Goal: Transaction & Acquisition: Purchase product/service

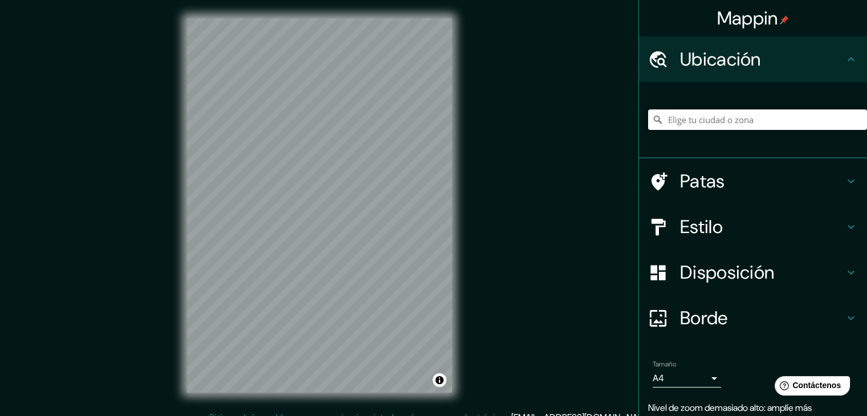
click at [433, 117] on input "Elige tu ciudad o zona" at bounding box center [757, 119] width 219 height 21
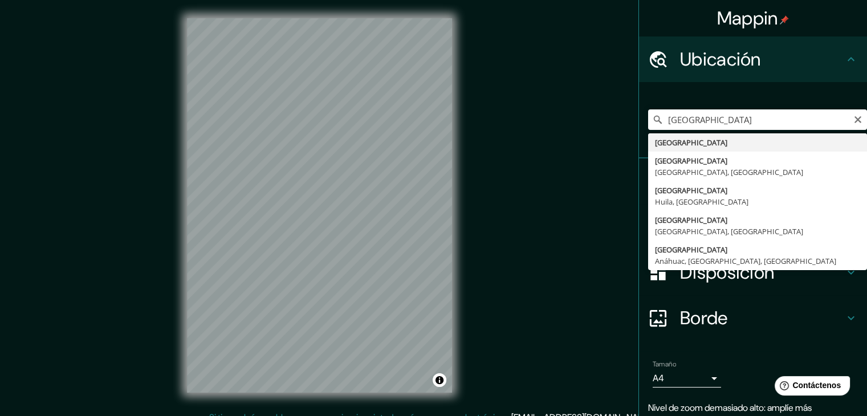
type input "Colombia"
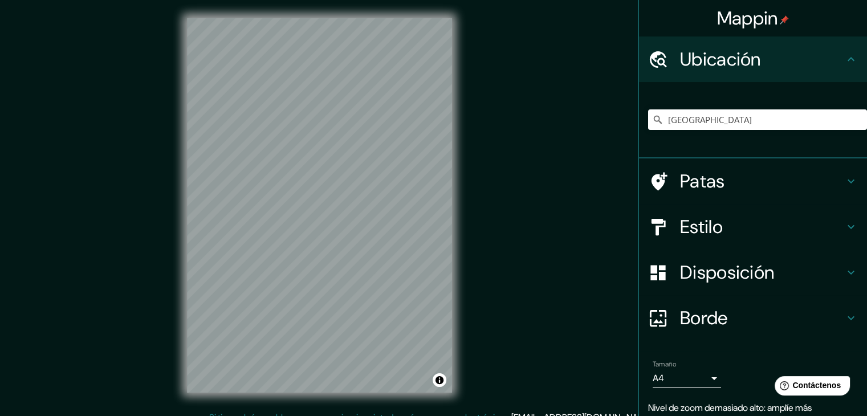
click at [433, 183] on font "Patas" at bounding box center [702, 181] width 45 height 24
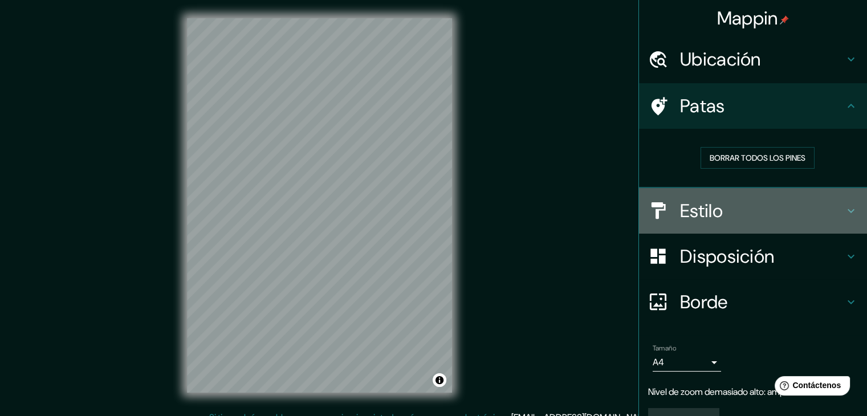
click at [433, 202] on font "Estilo" at bounding box center [701, 211] width 43 height 24
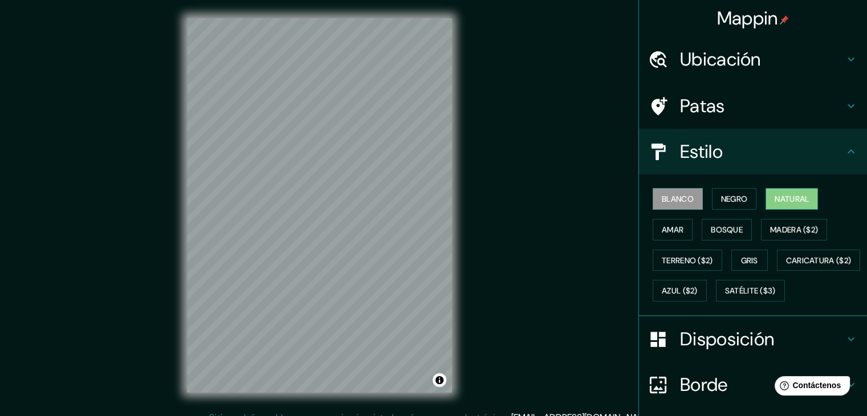
click at [433, 198] on font "Natural" at bounding box center [791, 199] width 34 height 10
click at [433, 218] on div "© Mapbox © OpenStreetMap Improve this map" at bounding box center [319, 205] width 780 height 374
click at [433, 115] on font "Patas" at bounding box center [702, 106] width 45 height 24
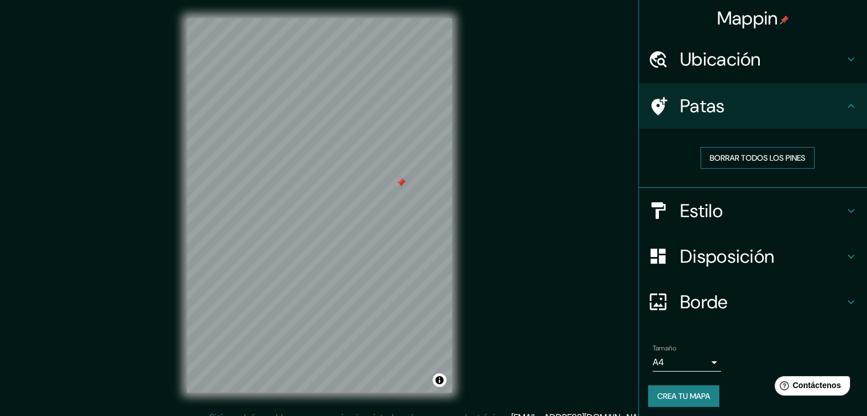
click at [433, 153] on font "Borrar todos los pines" at bounding box center [757, 158] width 96 height 10
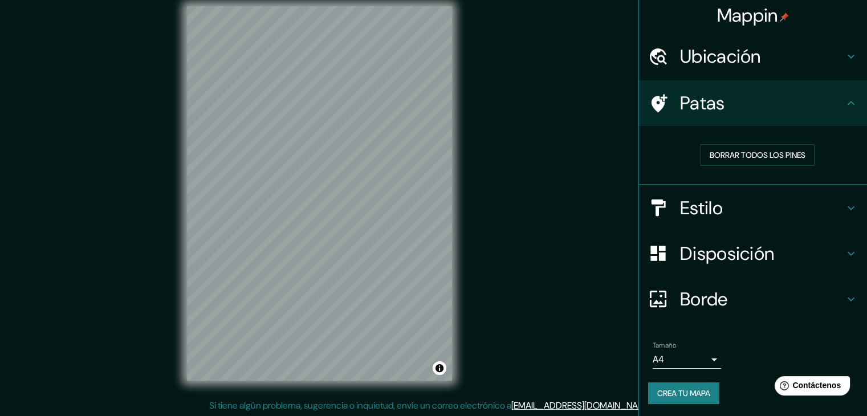
scroll to position [13, 0]
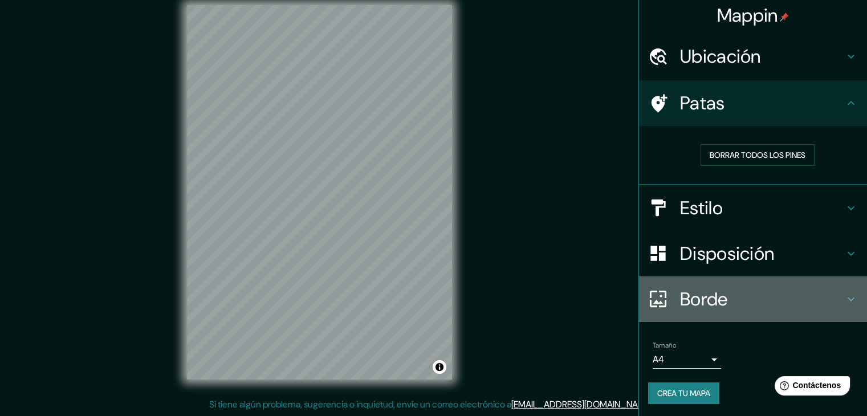
click at [433, 299] on font "Borde" at bounding box center [704, 299] width 48 height 24
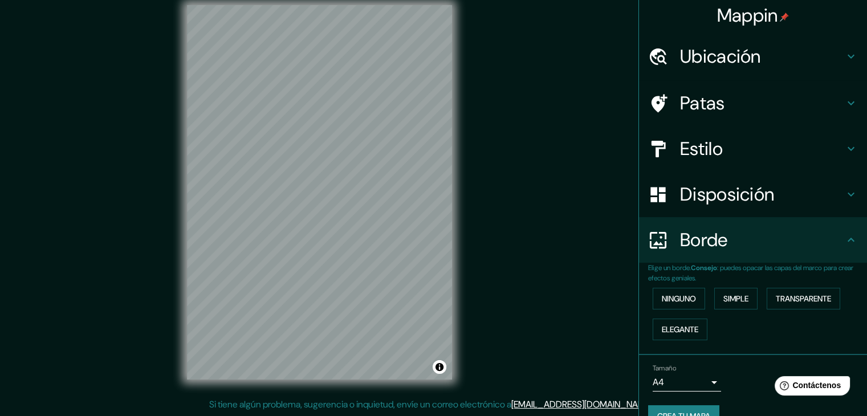
click at [433, 197] on font "Disposición" at bounding box center [727, 194] width 94 height 24
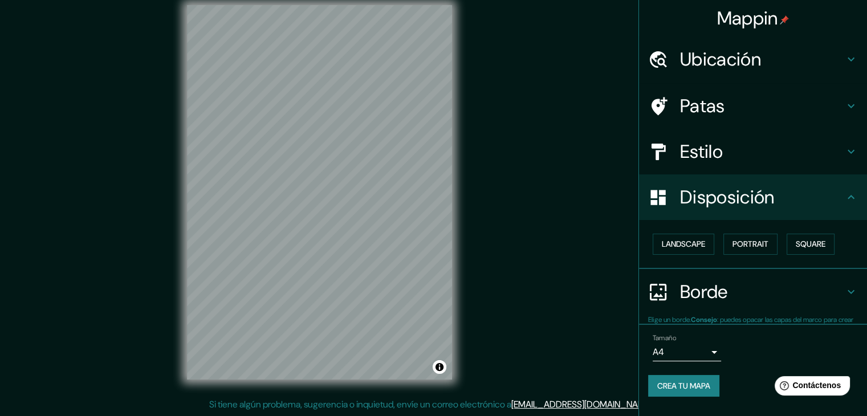
scroll to position [0, 0]
click at [433, 248] on font "Cuadrado" at bounding box center [799, 244] width 42 height 10
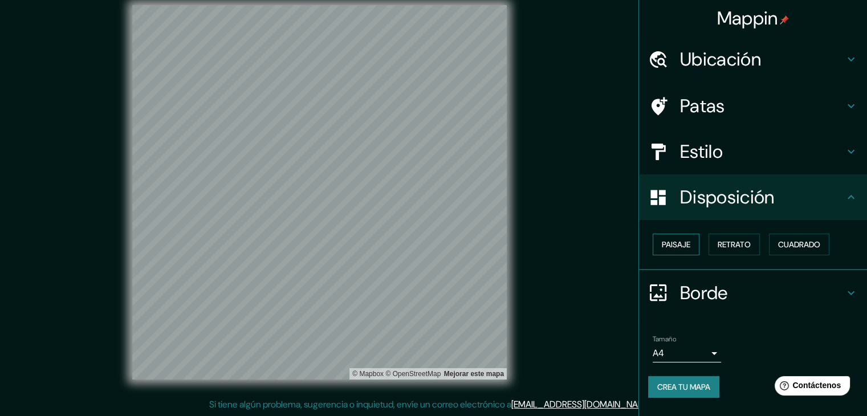
click at [433, 248] on button "Paisaje" at bounding box center [675, 245] width 47 height 22
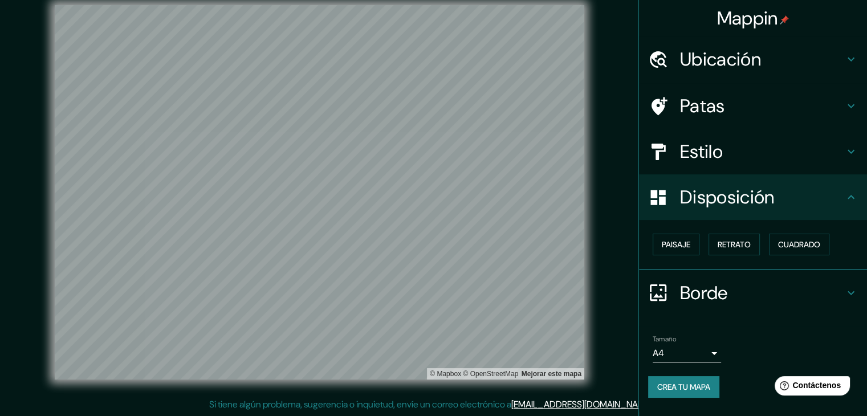
click at [433, 319] on body "Mappin Ubicación Colombia Patas Estilo Disposición Paisaje Retrato Cuadrado Bor…" at bounding box center [433, 195] width 867 height 416
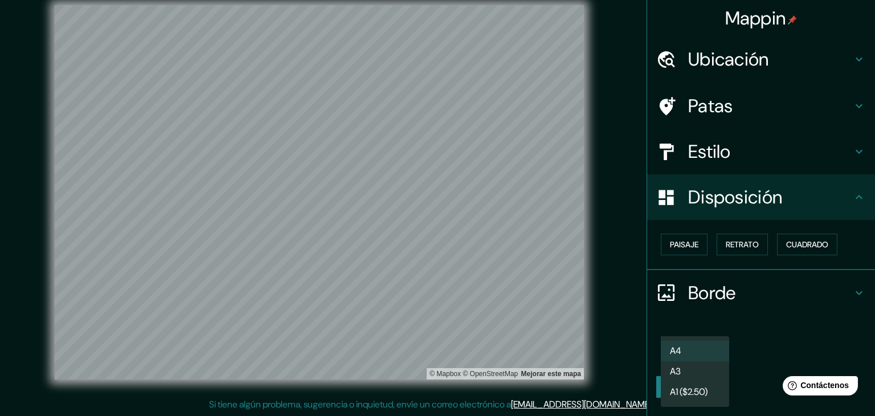
click at [433, 319] on li "A3" at bounding box center [695, 371] width 68 height 21
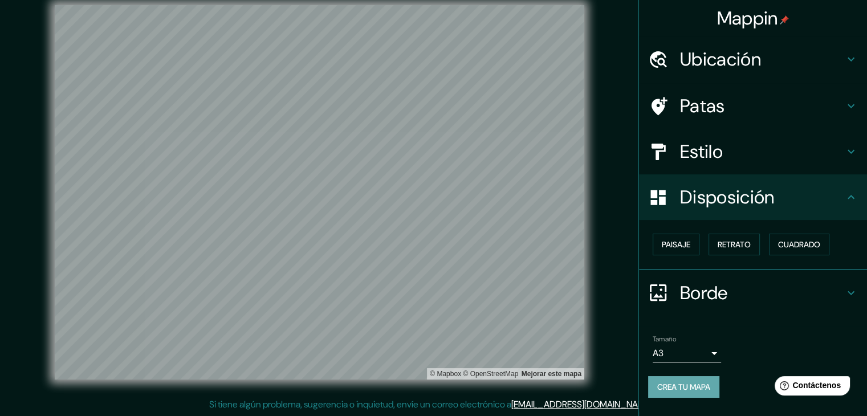
click at [433, 319] on font "Crea tu mapa" at bounding box center [683, 387] width 53 height 10
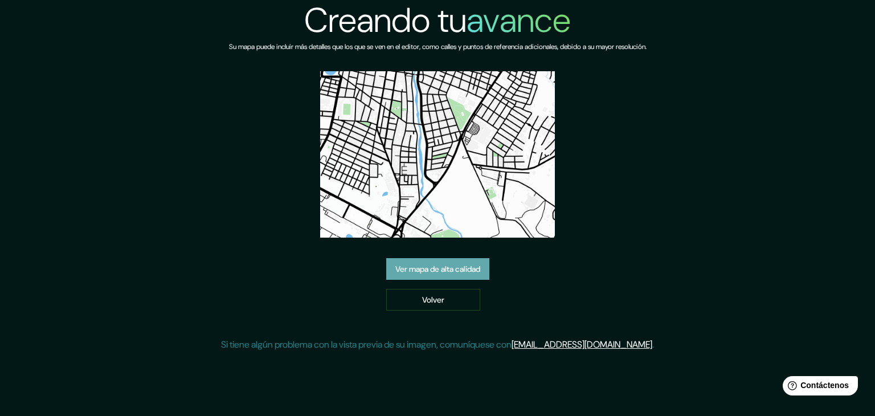
click at [438, 267] on font "Ver mapa de alta calidad" at bounding box center [437, 269] width 85 height 10
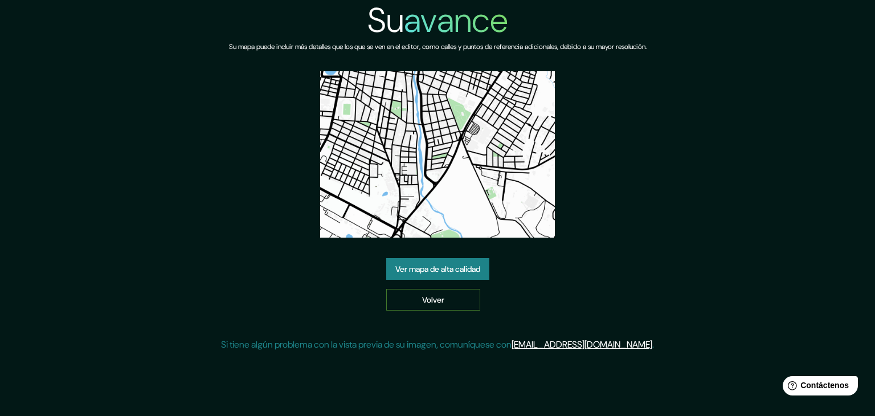
click at [430, 298] on font "Volver" at bounding box center [433, 300] width 22 height 10
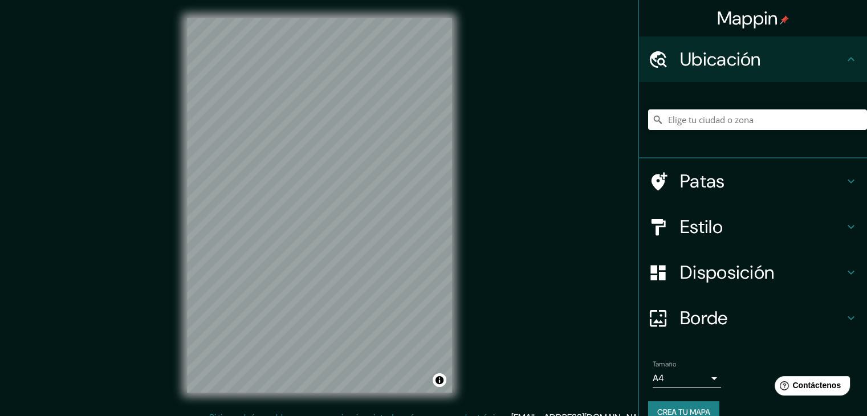
scroll to position [20, 0]
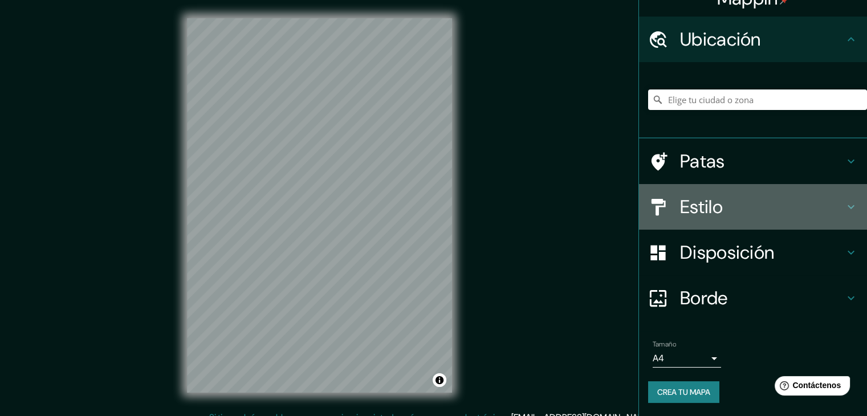
click at [697, 215] on font "Estilo" at bounding box center [701, 207] width 43 height 24
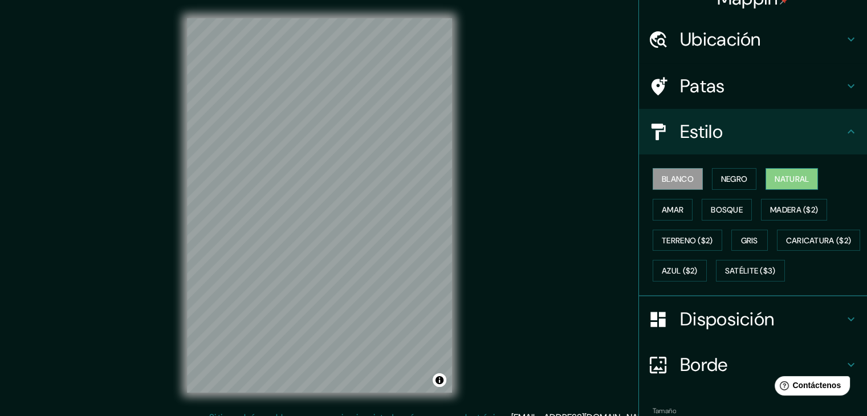
click at [795, 171] on font "Natural" at bounding box center [791, 178] width 34 height 15
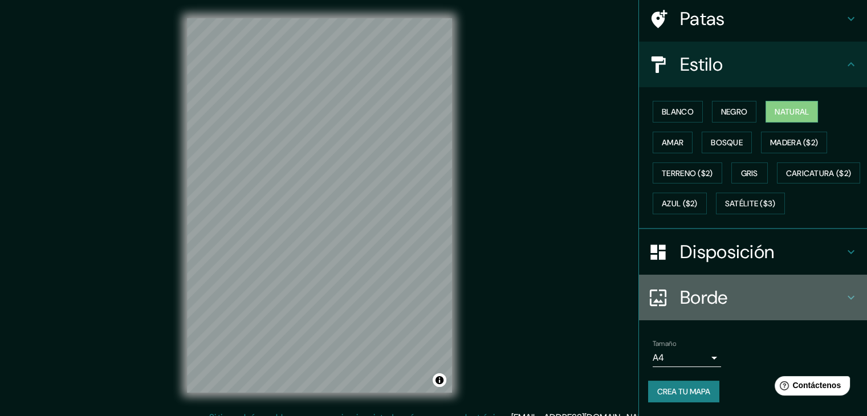
click at [722, 297] on h4 "Borde" at bounding box center [762, 297] width 164 height 23
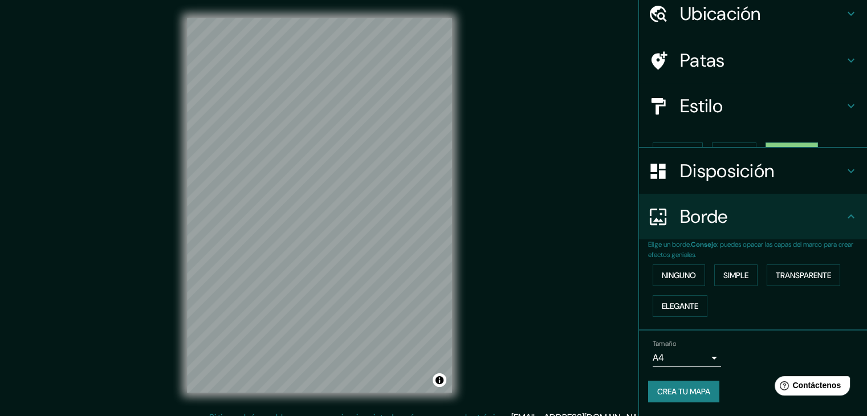
scroll to position [26, 0]
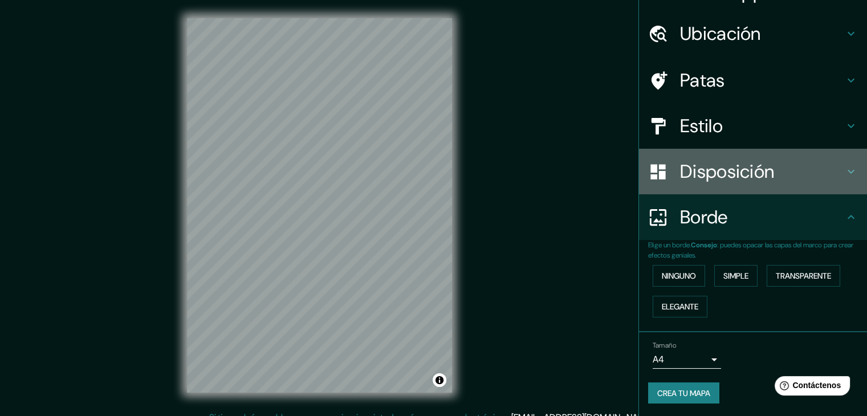
click at [757, 170] on font "Disposición" at bounding box center [727, 172] width 94 height 24
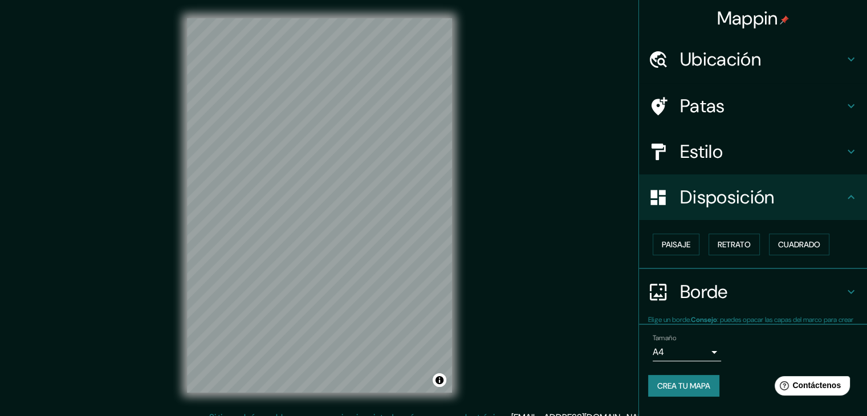
scroll to position [0, 0]
click at [816, 247] on font "Cuadrado" at bounding box center [799, 244] width 42 height 10
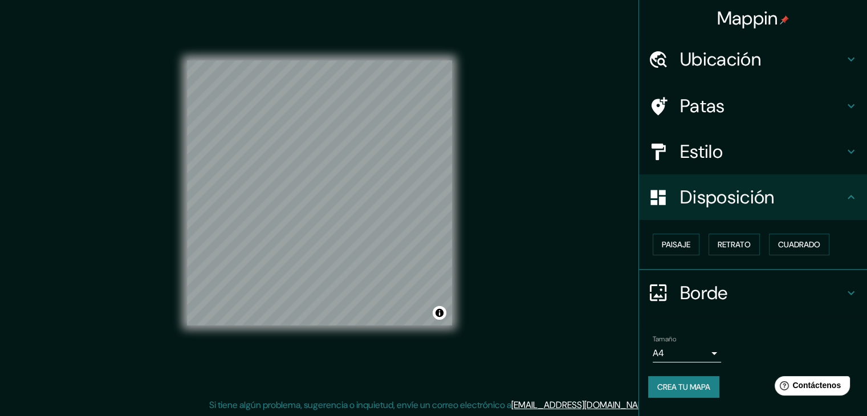
scroll to position [13, 0]
click at [716, 154] on font "Estilo" at bounding box center [701, 152] width 43 height 24
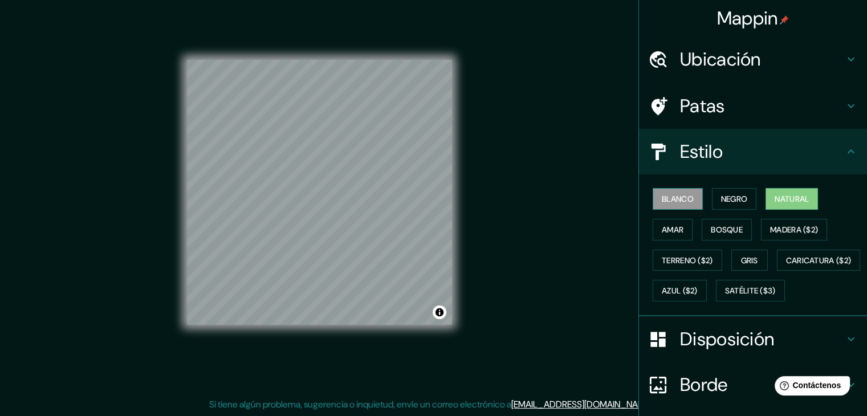
click at [677, 192] on font "Blanco" at bounding box center [677, 198] width 32 height 15
click at [786, 198] on font "Natural" at bounding box center [791, 199] width 34 height 10
click at [687, 200] on button "Blanco" at bounding box center [677, 199] width 50 height 22
click at [732, 201] on font "Negro" at bounding box center [734, 199] width 27 height 10
click at [688, 208] on button "Blanco" at bounding box center [677, 199] width 50 height 22
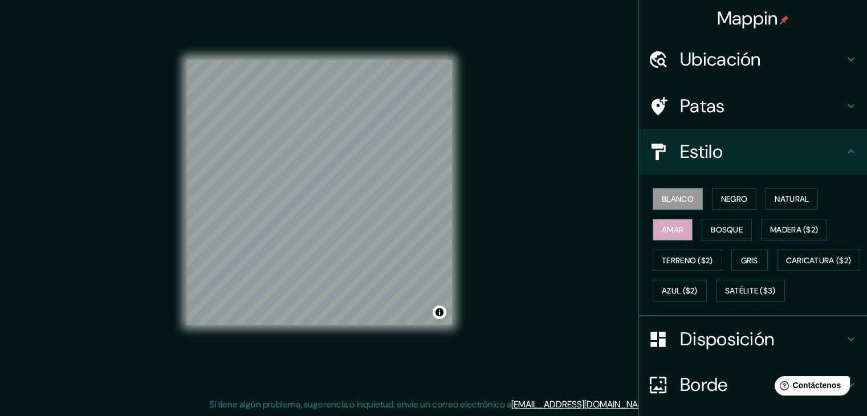
click at [669, 225] on font "Amar" at bounding box center [672, 229] width 22 height 10
click at [770, 232] on font "Madera ($2)" at bounding box center [794, 229] width 48 height 10
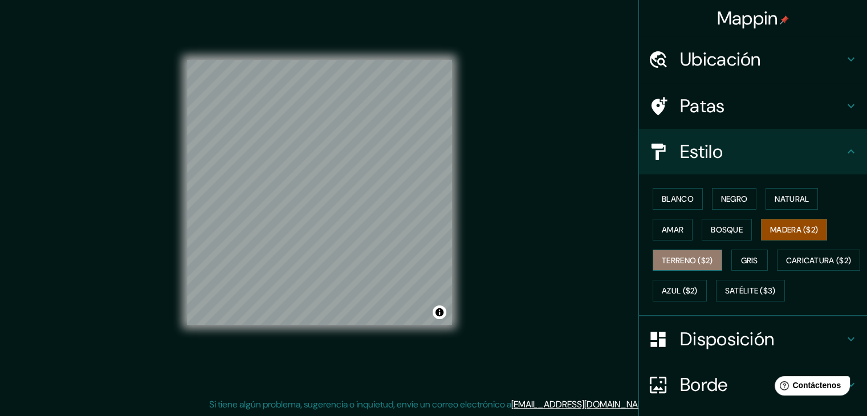
click at [673, 263] on font "Terreno ($2)" at bounding box center [686, 260] width 51 height 10
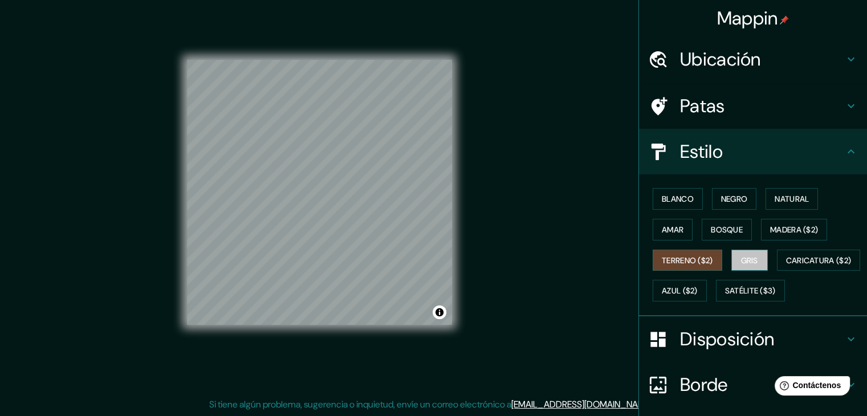
click at [741, 257] on font "Gris" at bounding box center [749, 260] width 17 height 10
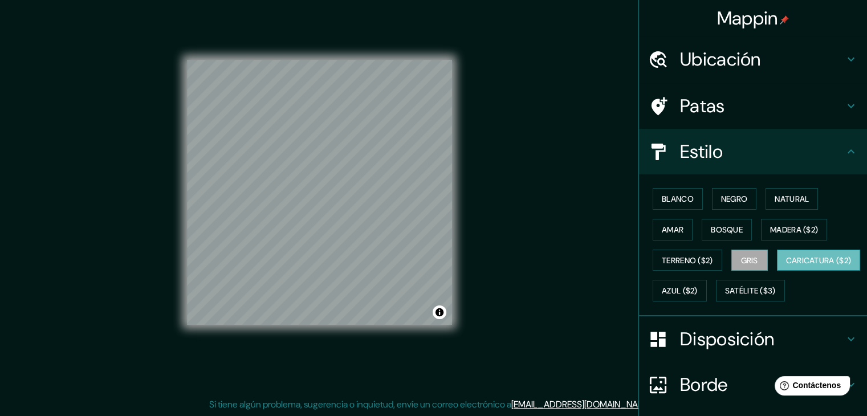
click at [786, 266] on font "Caricatura ($2)" at bounding box center [819, 260] width 66 height 10
click at [697, 286] on font "Azul ($2)" at bounding box center [679, 291] width 36 height 10
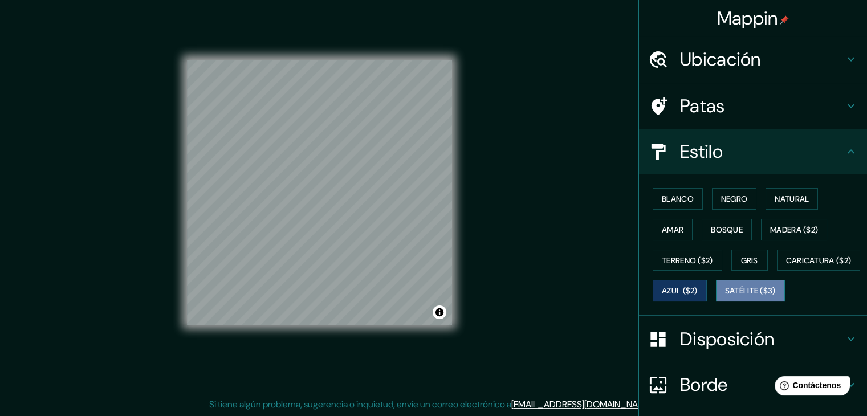
click at [725, 296] on font "Satélite ($3)" at bounding box center [750, 291] width 51 height 10
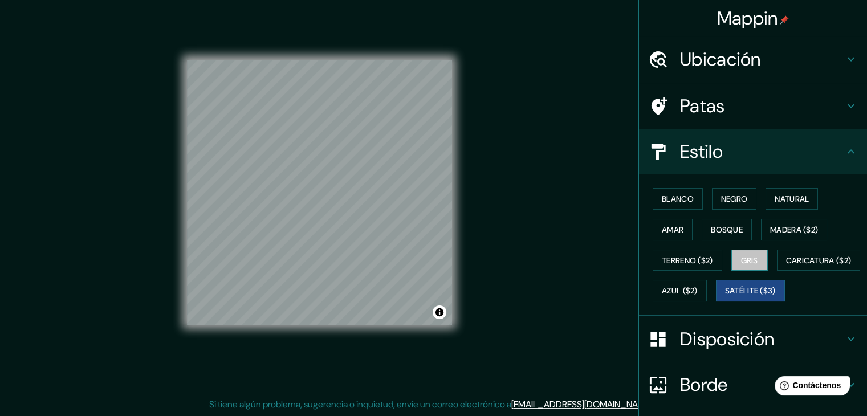
click at [751, 260] on font "Gris" at bounding box center [749, 260] width 17 height 10
click at [716, 301] on button "Satélite ($3)" at bounding box center [750, 291] width 69 height 22
click at [751, 253] on font "Gris" at bounding box center [749, 260] width 17 height 15
click at [717, 190] on button "Negro" at bounding box center [734, 199] width 45 height 22
click at [755, 258] on button "Gris" at bounding box center [749, 261] width 36 height 22
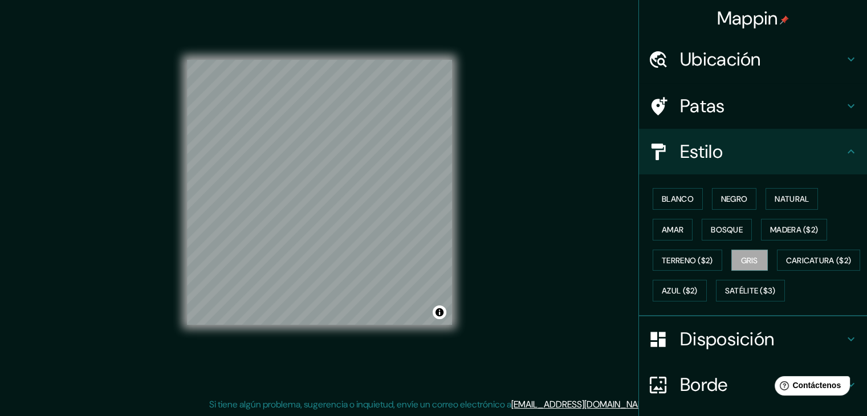
click at [785, 210] on div "Blanco Negro Natural Amar Bosque Madera ($2) Terreno ($2) Gris Caricatura ($2) …" at bounding box center [757, 244] width 219 height 122
click at [783, 199] on font "Natural" at bounding box center [791, 199] width 34 height 10
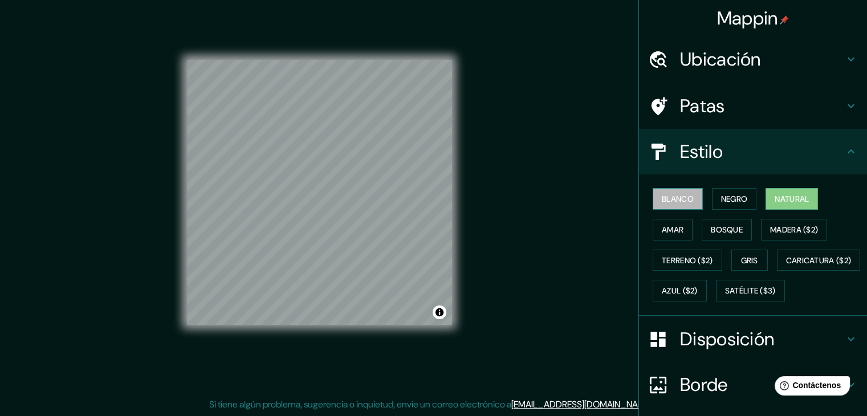
click at [691, 191] on button "Blanco" at bounding box center [677, 199] width 50 height 22
click at [727, 201] on font "Negro" at bounding box center [734, 199] width 27 height 10
click at [800, 191] on font "Natural" at bounding box center [791, 198] width 34 height 15
click at [732, 205] on font "Negro" at bounding box center [734, 198] width 27 height 15
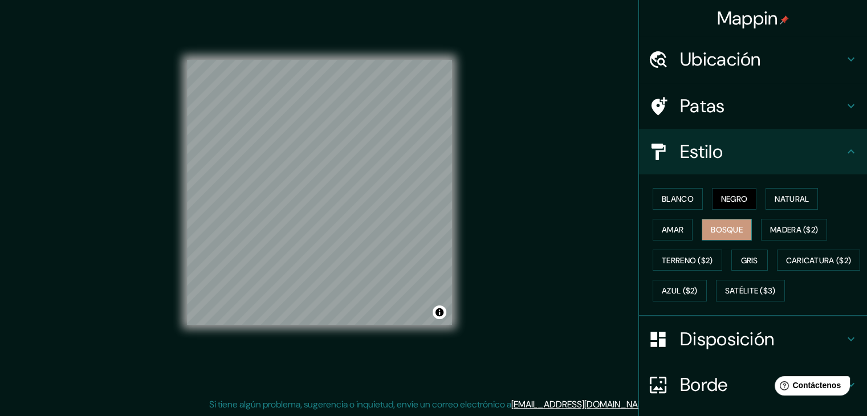
click at [732, 228] on font "Bosque" at bounding box center [726, 229] width 32 height 10
click at [745, 259] on font "Gris" at bounding box center [749, 260] width 17 height 10
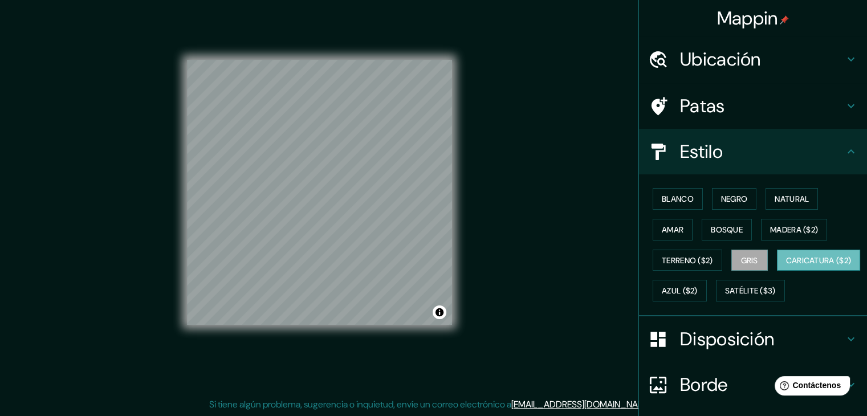
click at [786, 268] on font "Caricatura ($2)" at bounding box center [819, 260] width 66 height 15
click at [779, 234] on font "Madera ($2)" at bounding box center [794, 229] width 48 height 15
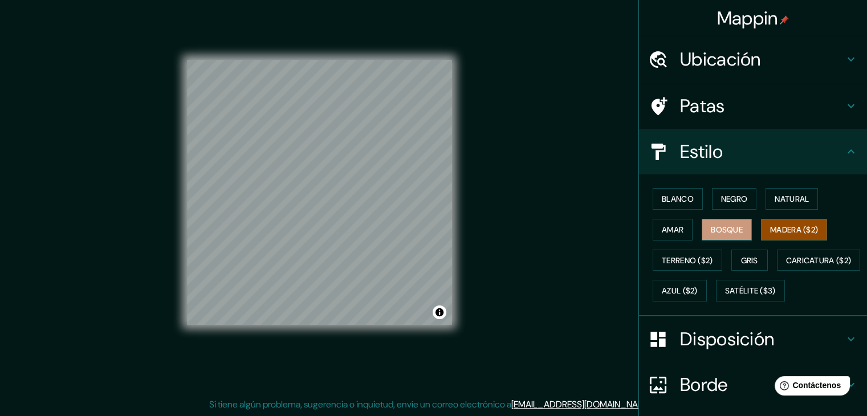
click at [706, 238] on button "Bosque" at bounding box center [726, 230] width 50 height 22
click at [652, 220] on button "Amar" at bounding box center [672, 230] width 40 height 22
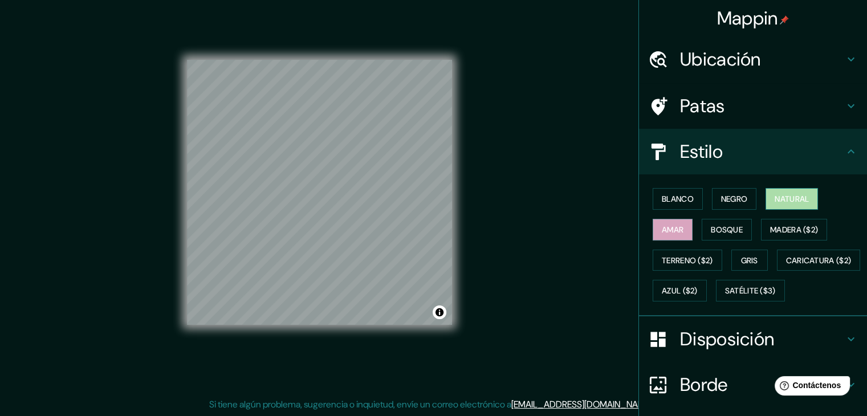
click at [781, 199] on font "Natural" at bounding box center [791, 199] width 34 height 10
click at [733, 204] on font "Negro" at bounding box center [734, 198] width 27 height 15
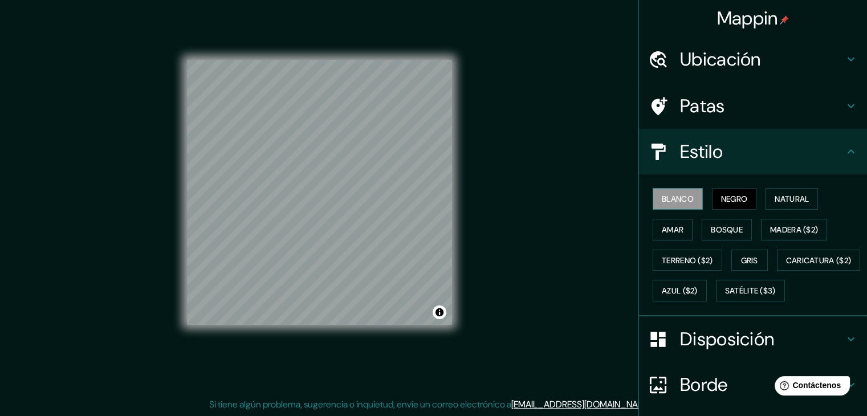
click at [684, 205] on font "Blanco" at bounding box center [677, 198] width 32 height 15
click at [743, 253] on font "Gris" at bounding box center [749, 260] width 17 height 15
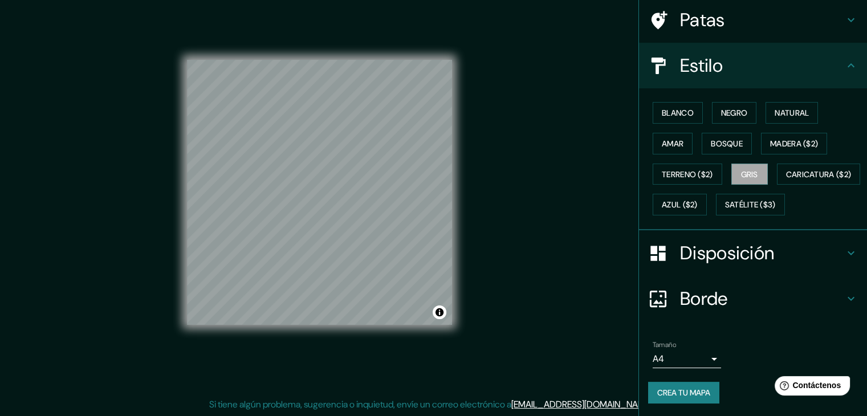
scroll to position [115, 0]
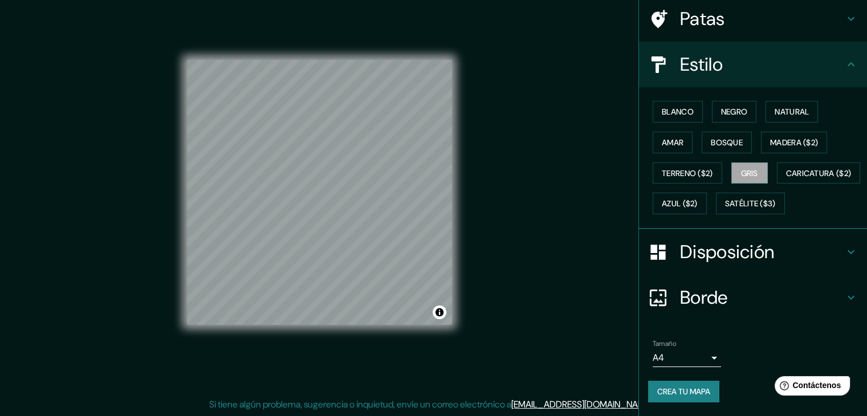
click at [706, 358] on body "Mappin Ubicación Patas Estilo Blanco Negro Natural Amar Bosque Madera ($2) Terr…" at bounding box center [433, 195] width 867 height 416
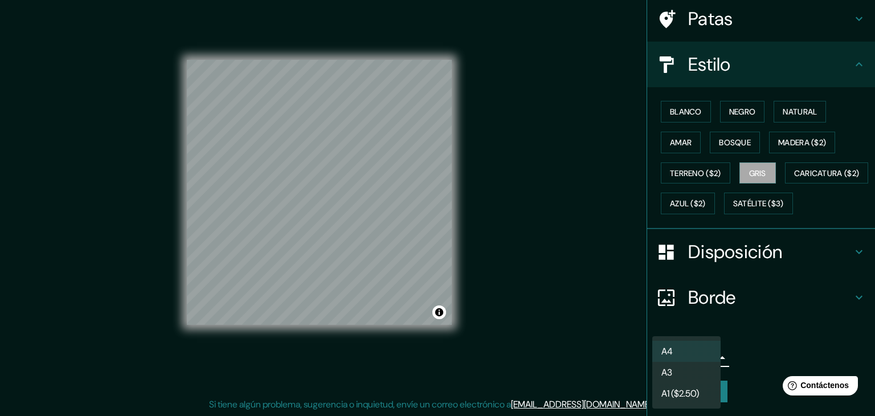
click at [679, 367] on li "A3" at bounding box center [686, 372] width 68 height 21
type input "a4"
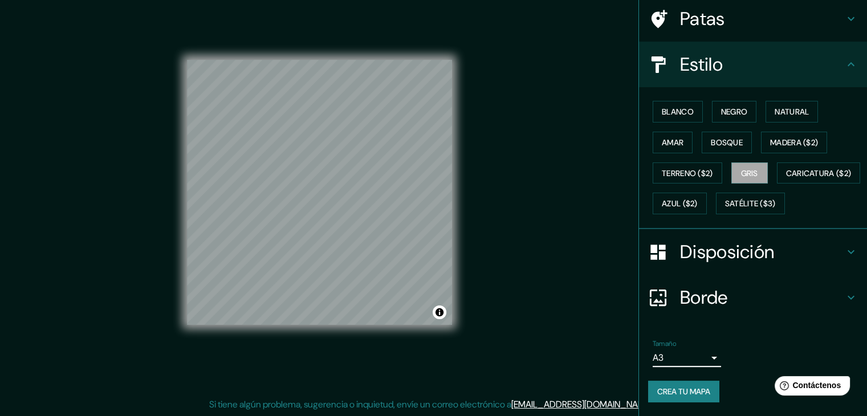
click at [685, 382] on button "Crea tu mapa" at bounding box center [683, 392] width 71 height 22
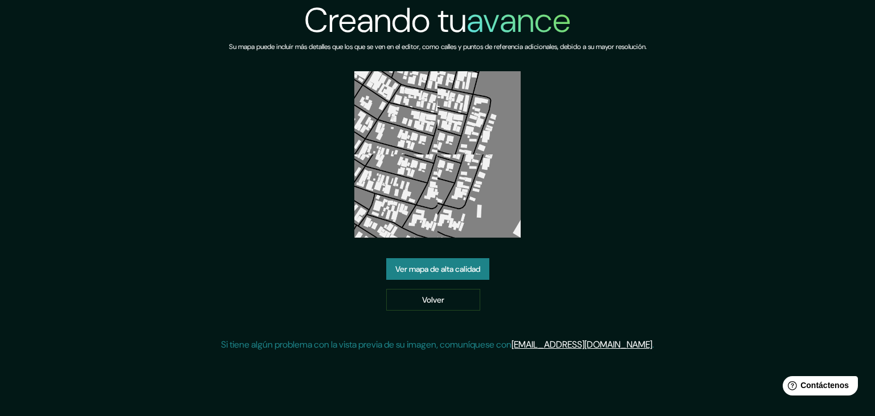
click at [447, 265] on font "Ver mapa de alta calidad" at bounding box center [437, 269] width 85 height 10
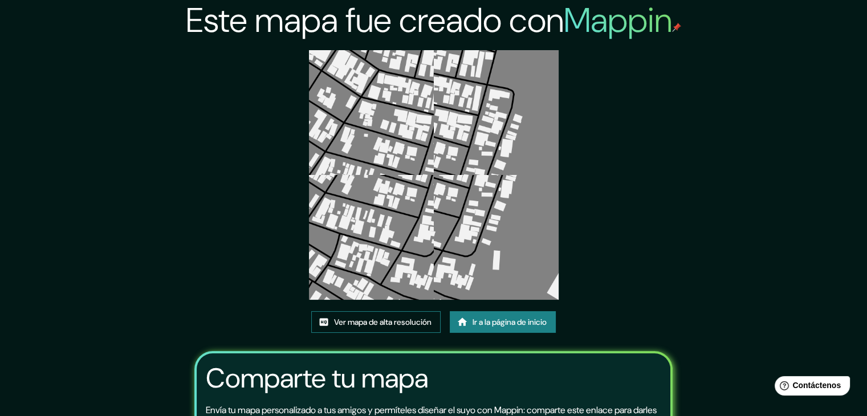
click at [398, 321] on font "Ver mapa de alta resolución" at bounding box center [382, 322] width 97 height 10
click at [481, 318] on font "Ir a la página de inicio" at bounding box center [509, 322] width 74 height 10
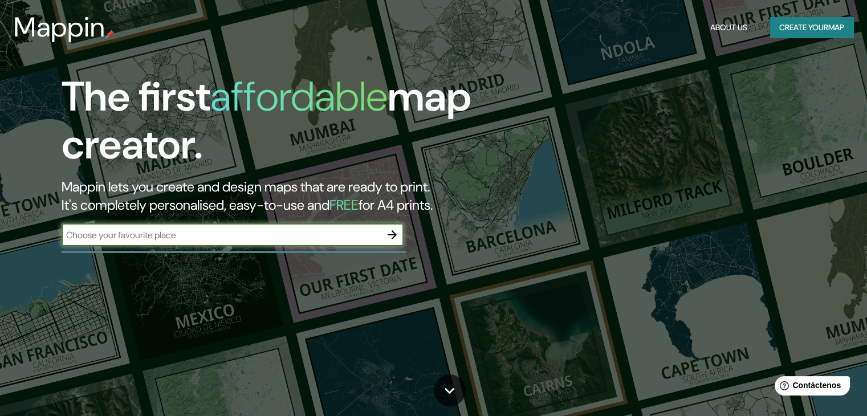
click at [356, 228] on input "text" at bounding box center [221, 234] width 319 height 13
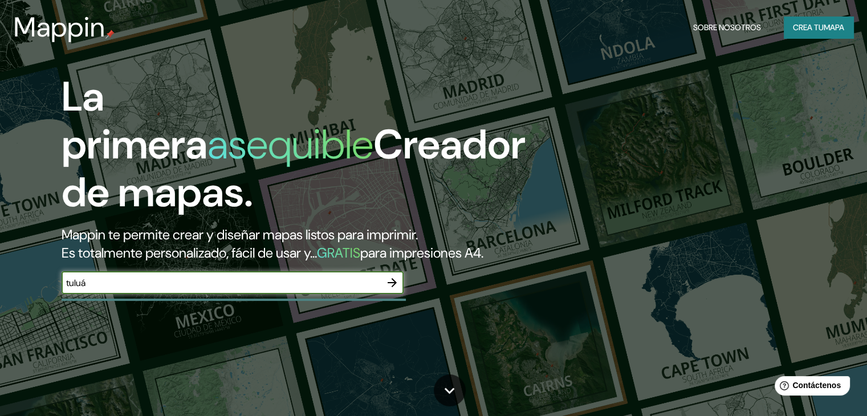
type input "tuluá"
click at [386, 289] on icon "button" at bounding box center [392, 283] width 14 height 14
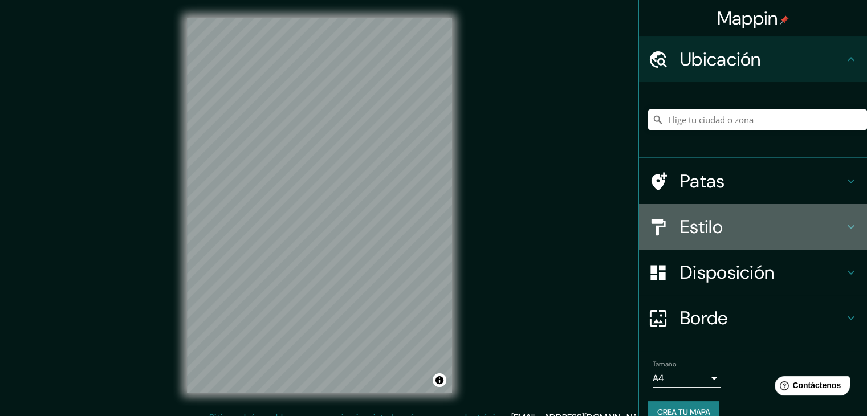
click at [688, 226] on font "Estilo" at bounding box center [701, 227] width 43 height 24
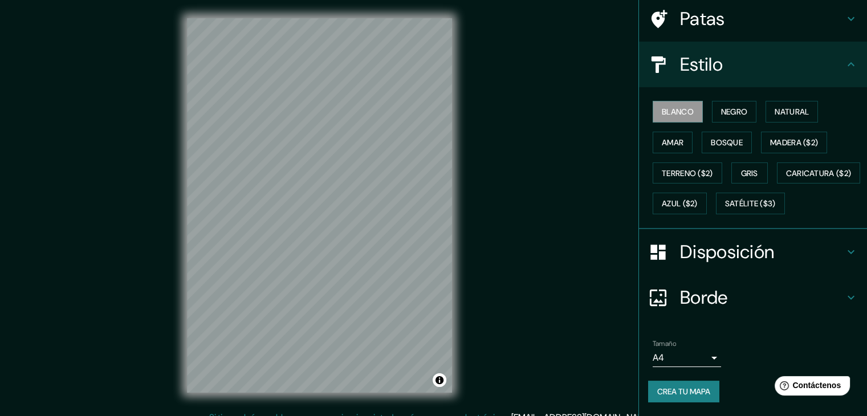
scroll to position [115, 0]
click at [765, 296] on h4 "Borde" at bounding box center [762, 297] width 164 height 23
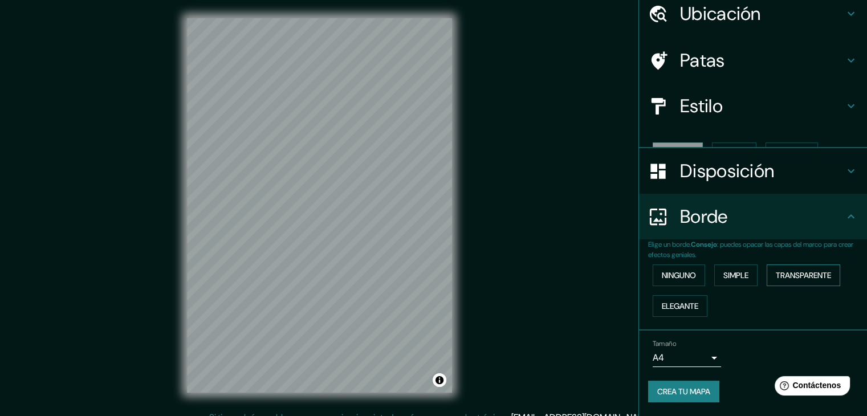
scroll to position [26, 0]
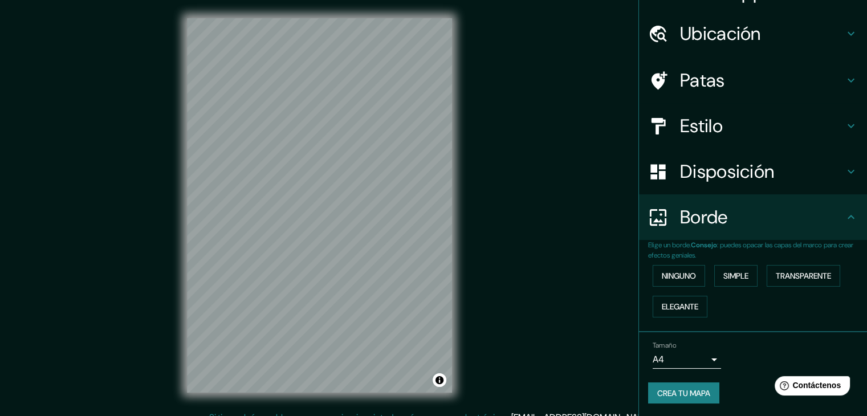
click at [744, 183] on div "Disposición" at bounding box center [753, 172] width 228 height 46
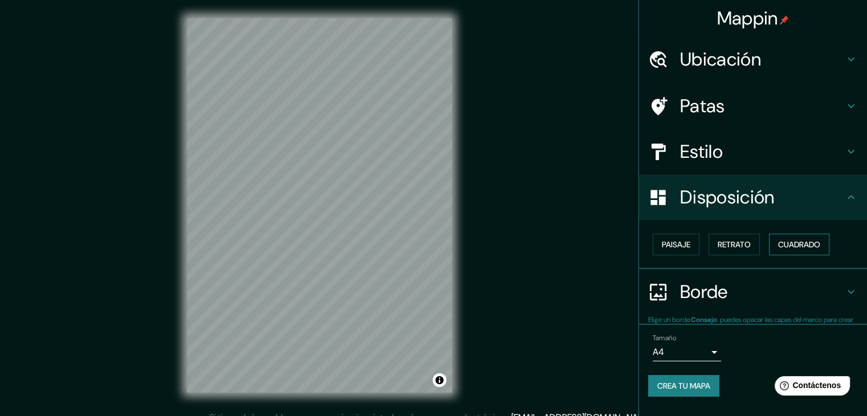
scroll to position [0, 0]
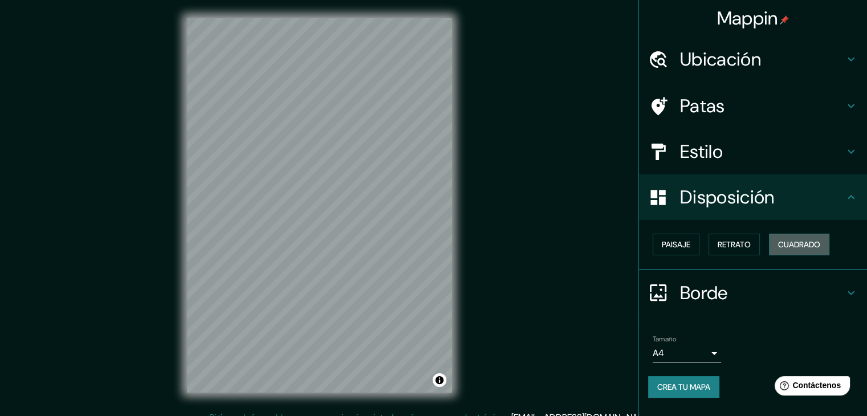
click at [807, 254] on button "Cuadrado" at bounding box center [799, 245] width 60 height 22
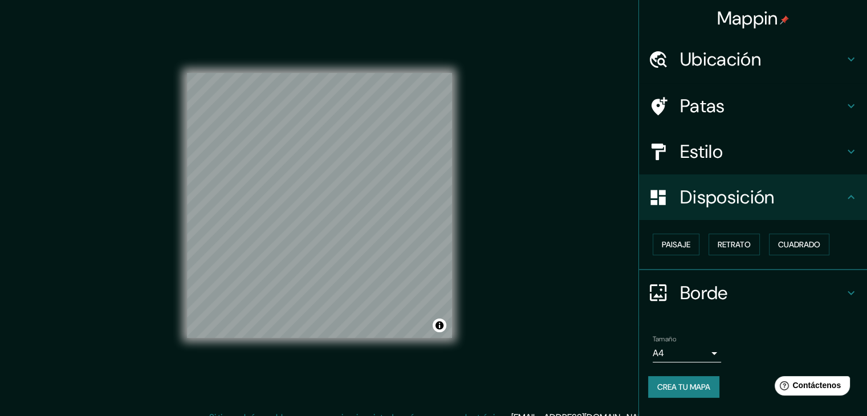
click at [713, 121] on div "Patas" at bounding box center [753, 106] width 228 height 46
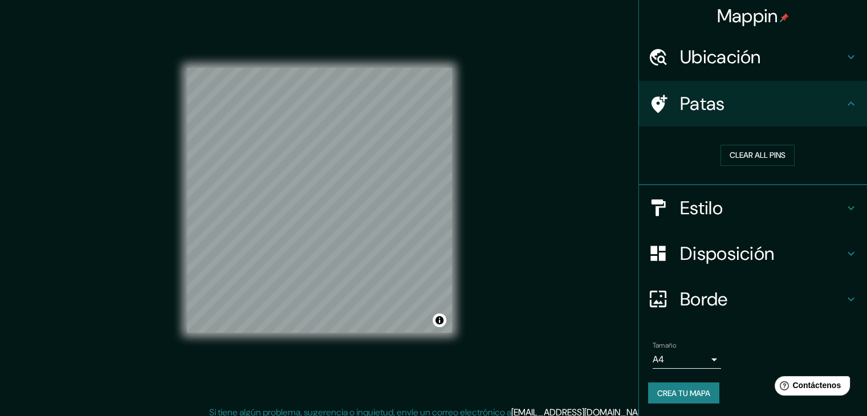
scroll to position [13, 0]
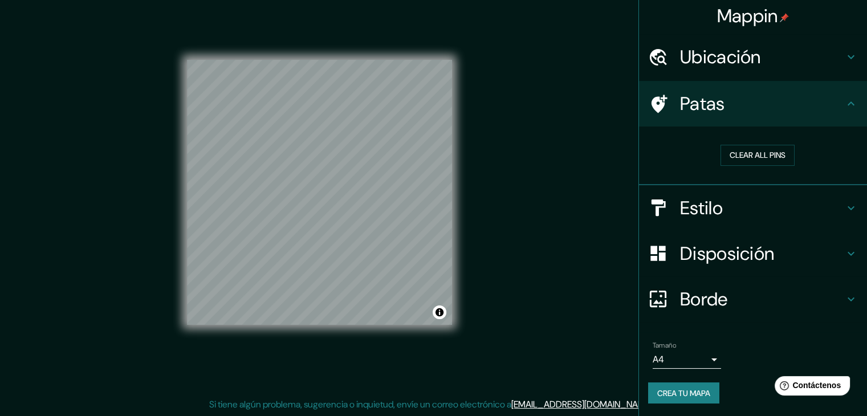
click at [717, 254] on font "Disposición" at bounding box center [727, 254] width 94 height 24
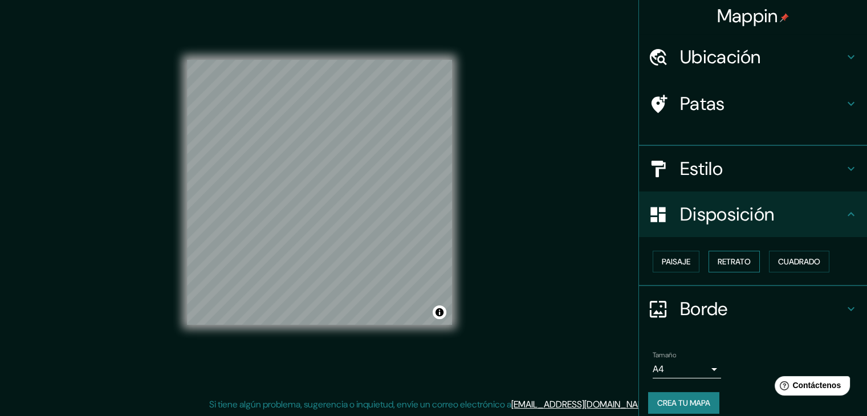
scroll to position [0, 0]
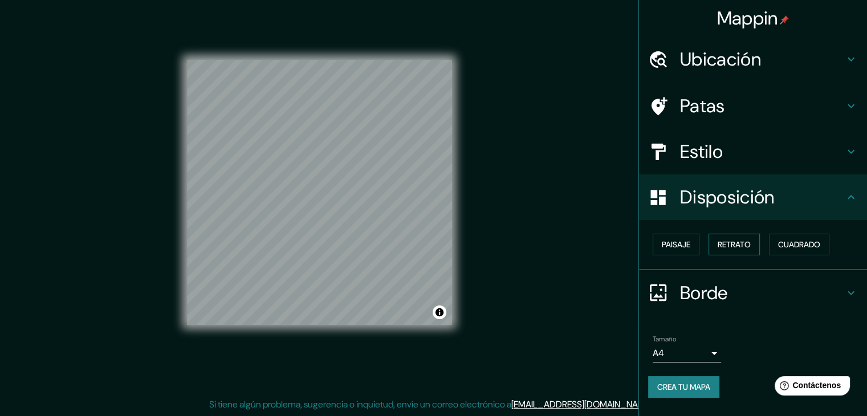
click at [745, 246] on font "Retrato" at bounding box center [733, 244] width 33 height 10
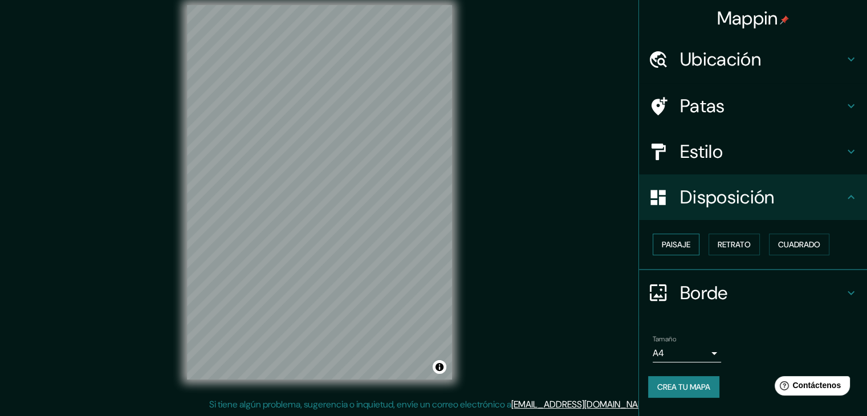
click at [689, 254] on button "Paisaje" at bounding box center [675, 245] width 47 height 22
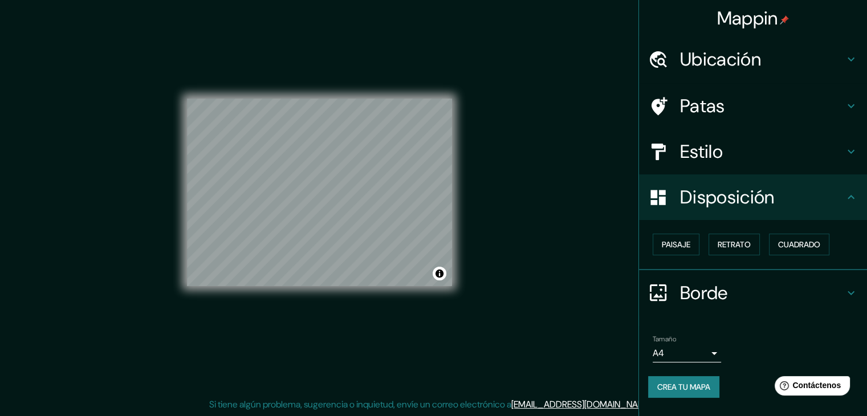
click at [726, 99] on h4 "Patas" at bounding box center [762, 106] width 164 height 23
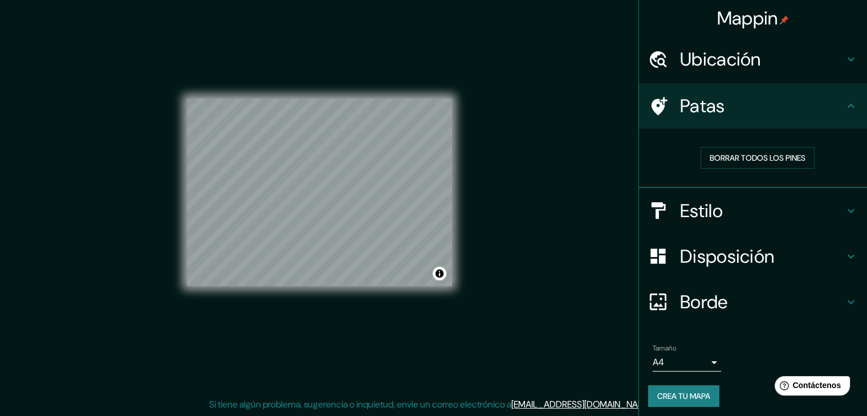
click at [717, 201] on h4 "Estilo" at bounding box center [762, 210] width 164 height 23
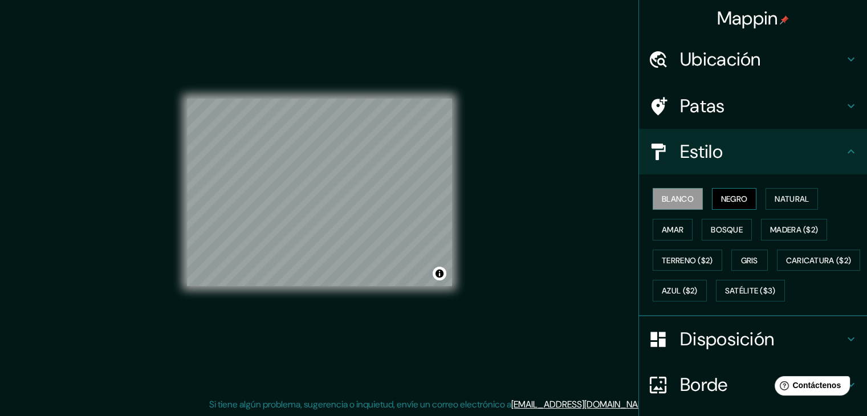
click at [736, 198] on font "Negro" at bounding box center [734, 199] width 27 height 10
click at [741, 258] on font "Gris" at bounding box center [749, 260] width 17 height 10
click at [664, 201] on font "Blanco" at bounding box center [677, 199] width 32 height 10
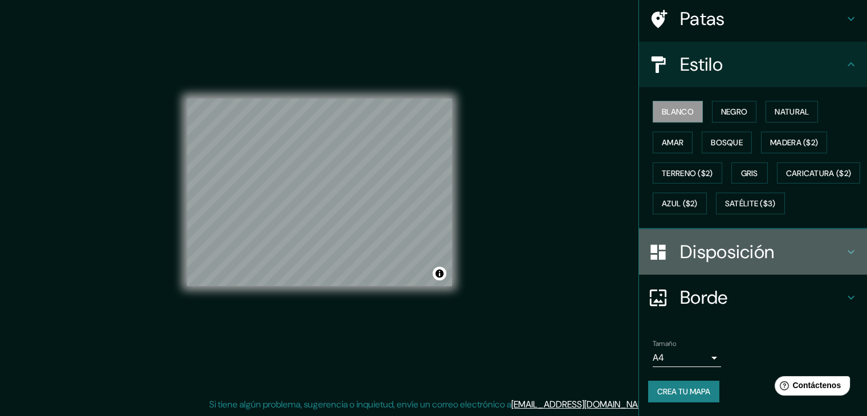
click at [763, 248] on font "Disposición" at bounding box center [727, 252] width 94 height 24
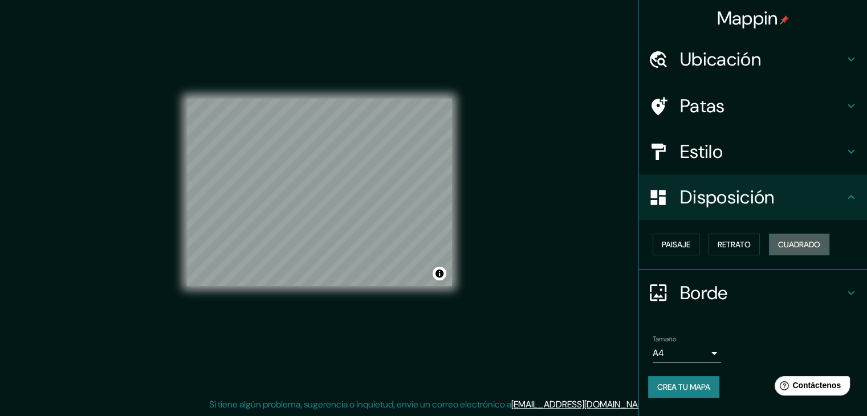
click at [793, 240] on font "Cuadrado" at bounding box center [799, 244] width 42 height 10
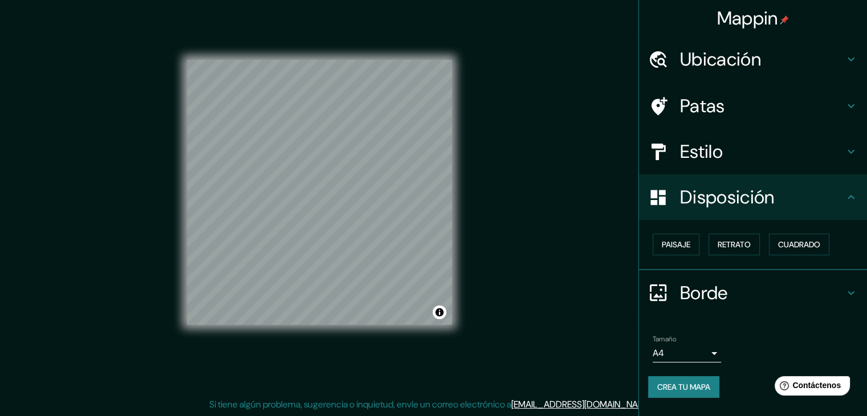
click at [702, 120] on div "Patas" at bounding box center [753, 106] width 228 height 46
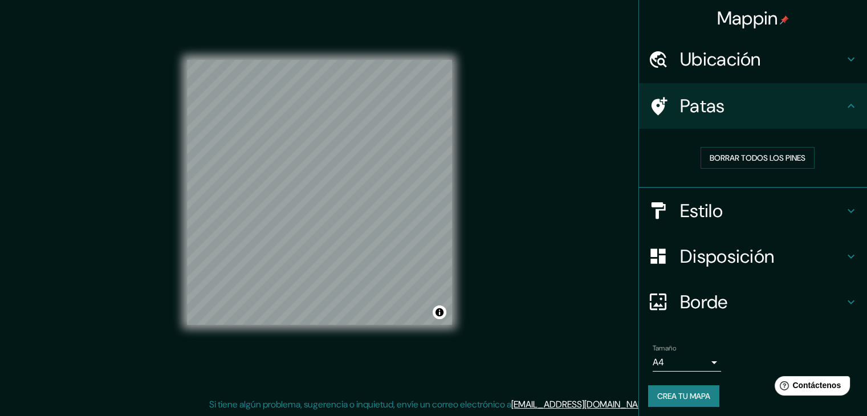
click at [702, 200] on font "Estilo" at bounding box center [701, 211] width 43 height 24
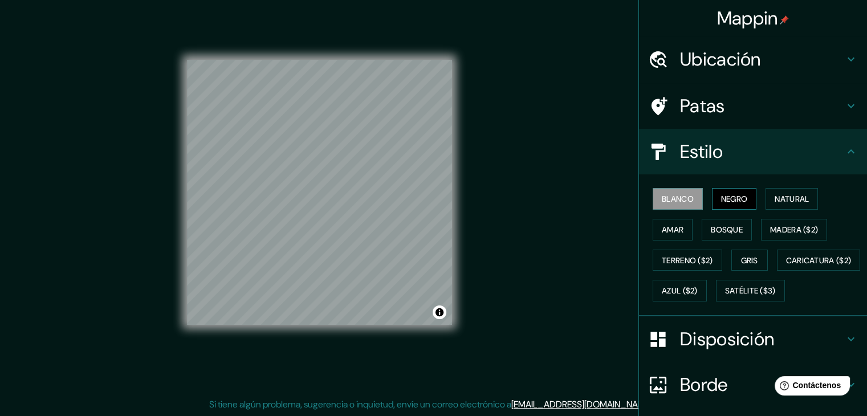
click at [725, 194] on font "Negro" at bounding box center [734, 199] width 27 height 10
click at [741, 262] on font "Gris" at bounding box center [749, 260] width 17 height 10
click at [684, 200] on font "Blanco" at bounding box center [677, 199] width 32 height 10
click at [740, 194] on font "Negro" at bounding box center [734, 199] width 27 height 10
click at [668, 191] on font "Blanco" at bounding box center [677, 198] width 32 height 15
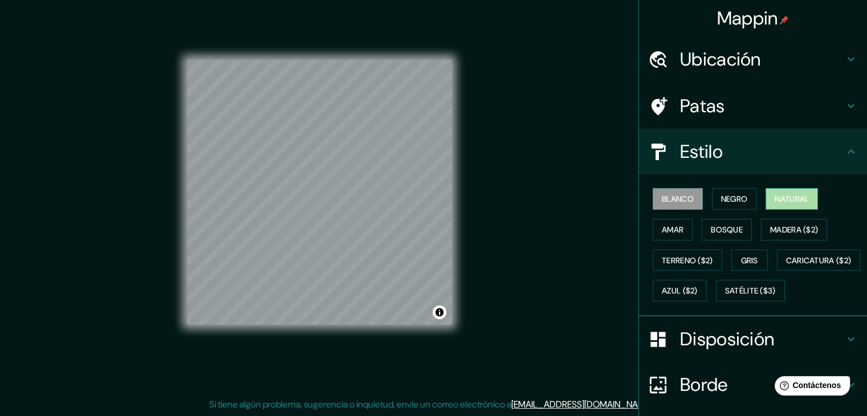
click at [802, 192] on font "Natural" at bounding box center [791, 198] width 34 height 15
click at [672, 199] on font "Blanco" at bounding box center [677, 199] width 32 height 10
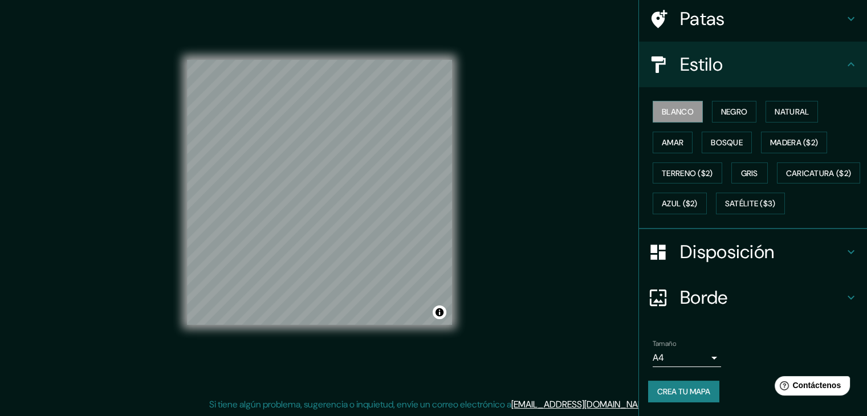
scroll to position [115, 0]
click at [695, 390] on font "Crea tu mapa" at bounding box center [683, 391] width 53 height 10
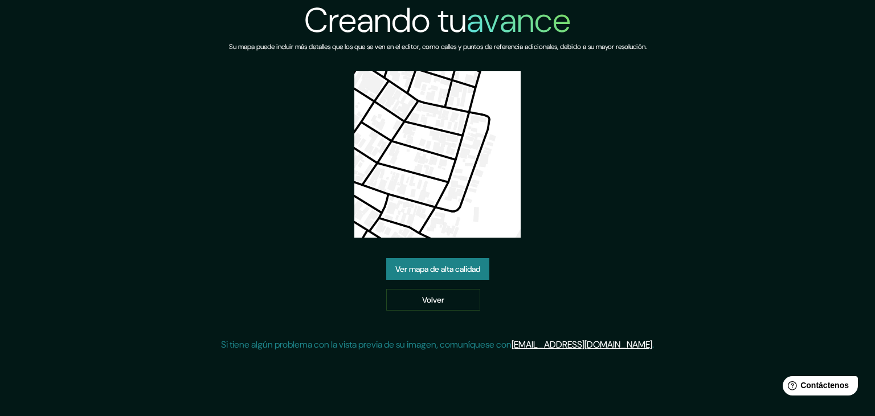
drag, startPoint x: 693, startPoint y: 146, endPoint x: 617, endPoint y: 142, distance: 75.9
click at [693, 146] on div "Creando tu avance Su mapa puede incluir más detalles que los que se ven en el e…" at bounding box center [437, 180] width 875 height 361
click at [461, 265] on font "Ver mapa de alta calidad" at bounding box center [437, 269] width 85 height 10
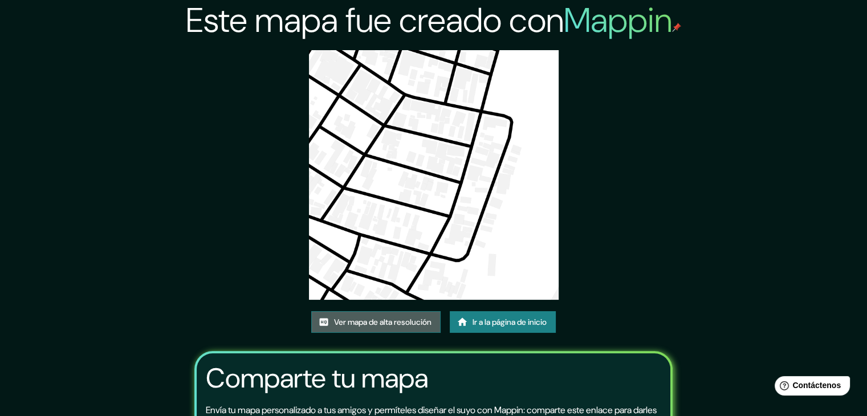
click at [382, 319] on font "Ver mapa de alta resolución" at bounding box center [382, 322] width 97 height 10
click at [499, 317] on font "Ir a la página de inicio" at bounding box center [509, 322] width 74 height 10
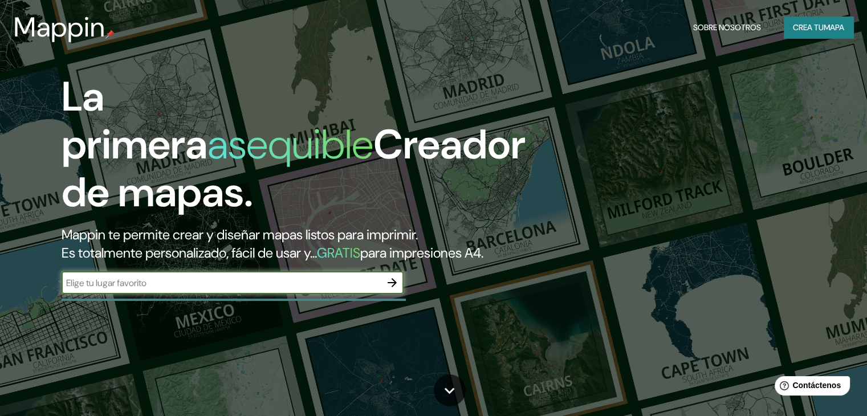
click at [255, 289] on input "text" at bounding box center [221, 282] width 319 height 13
type input "tuluá"
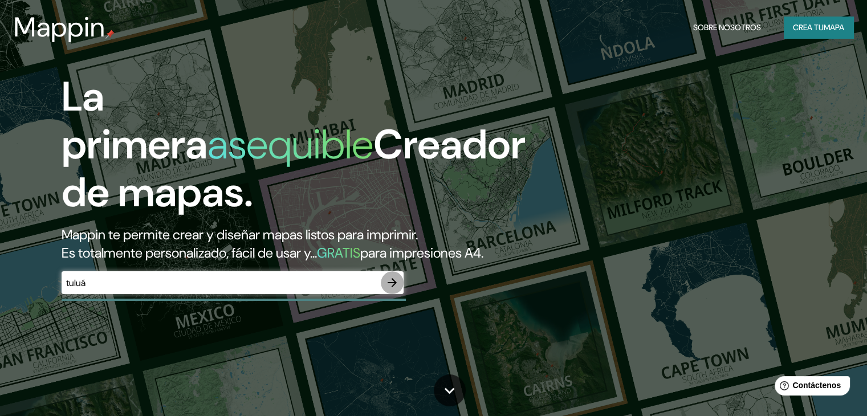
click at [398, 293] on button "button" at bounding box center [392, 282] width 23 height 23
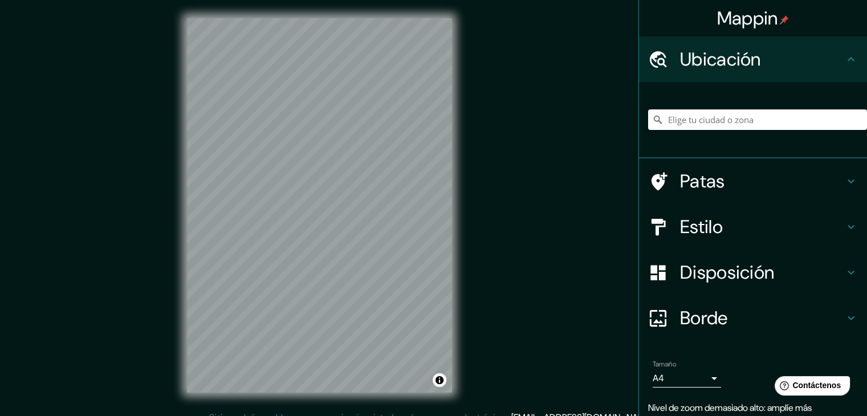
click at [454, 238] on div "© Mapbox © OpenStreetMap Improve this map" at bounding box center [319, 205] width 301 height 411
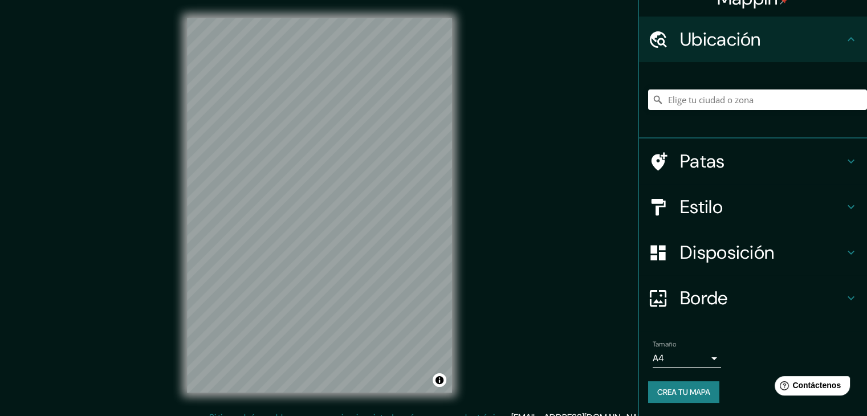
click at [694, 290] on font "Borde" at bounding box center [704, 298] width 48 height 24
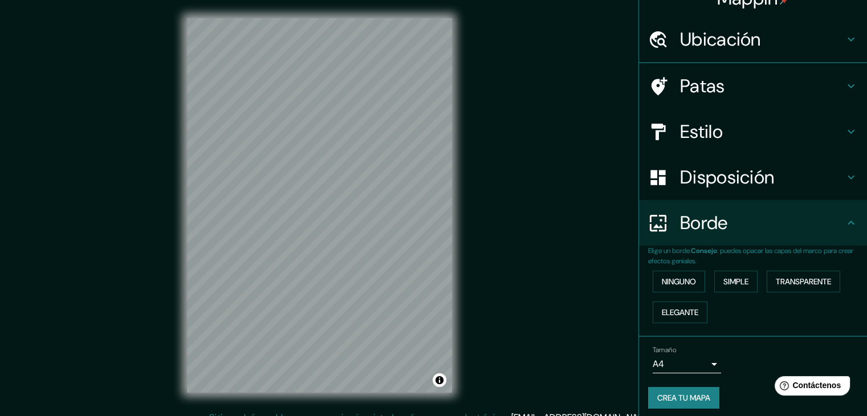
scroll to position [20, 0]
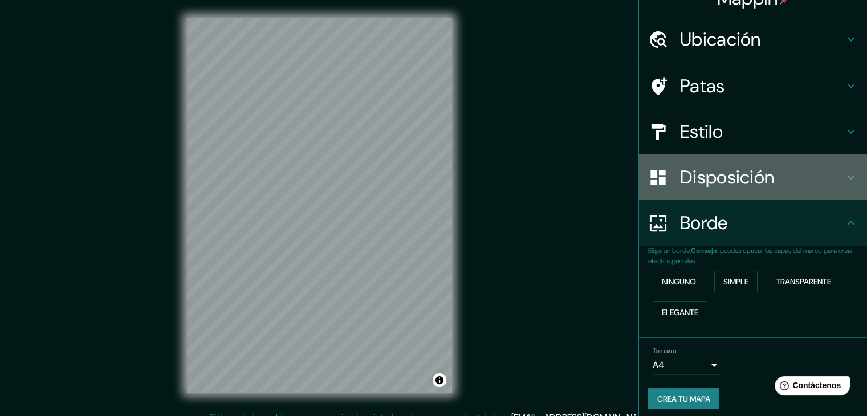
click at [697, 181] on font "Disposición" at bounding box center [727, 177] width 94 height 24
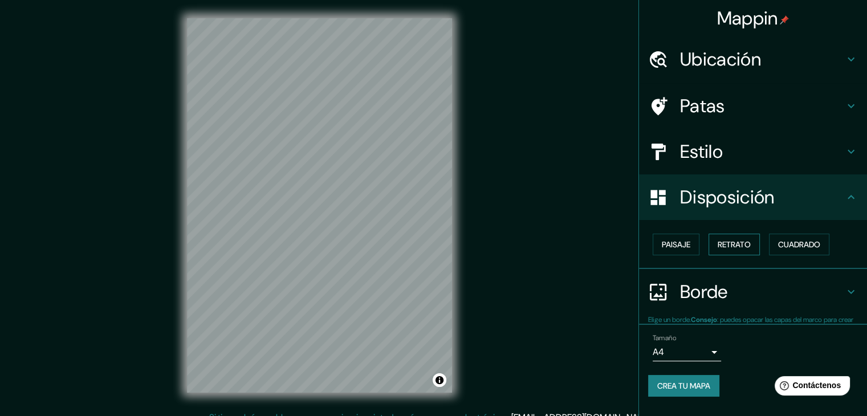
scroll to position [0, 0]
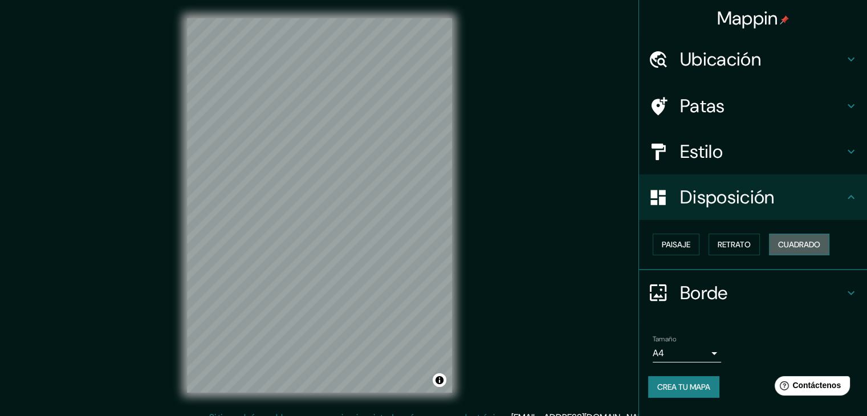
click at [779, 247] on button "Cuadrado" at bounding box center [799, 245] width 60 height 22
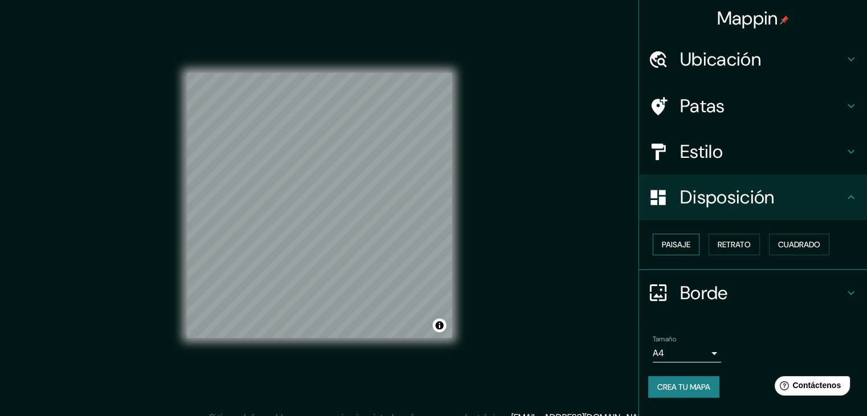
click at [684, 244] on font "Paisaje" at bounding box center [675, 244] width 28 height 10
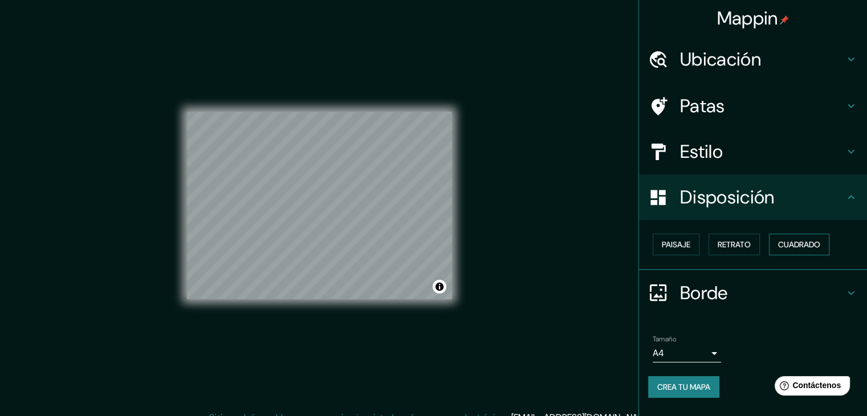
click at [777, 242] on button "Cuadrado" at bounding box center [799, 245] width 60 height 22
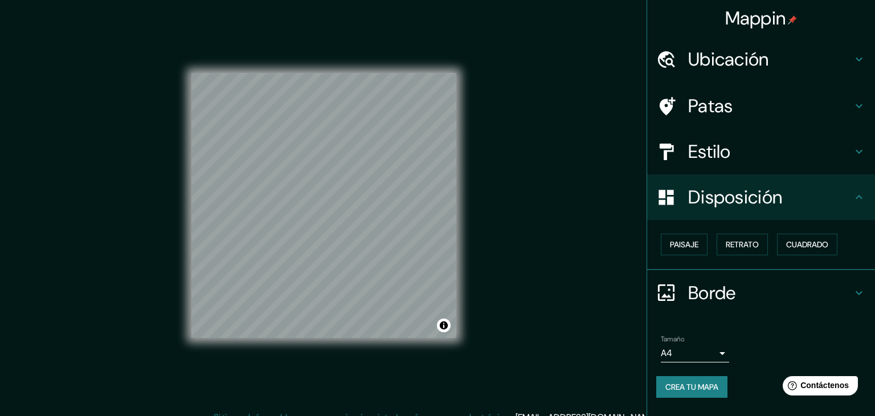
click at [706, 348] on body "Mappin Ubicación Patas Estilo Disposición Paisaje Retrato Cuadrado Borde Elige …" at bounding box center [437, 208] width 875 height 416
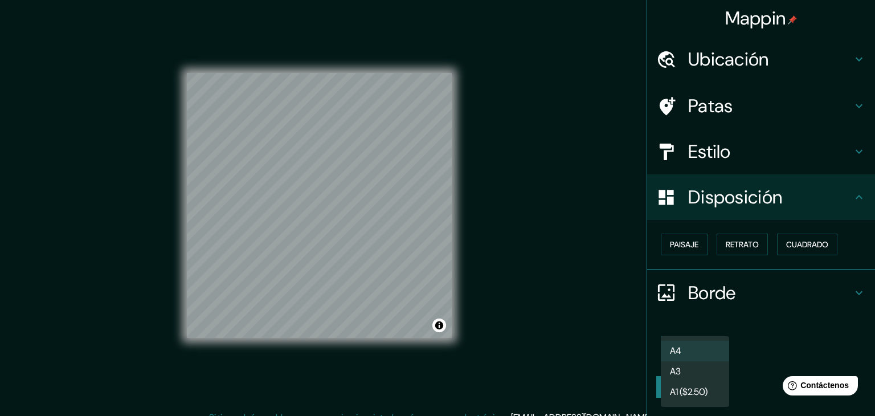
click at [618, 316] on div at bounding box center [437, 208] width 875 height 416
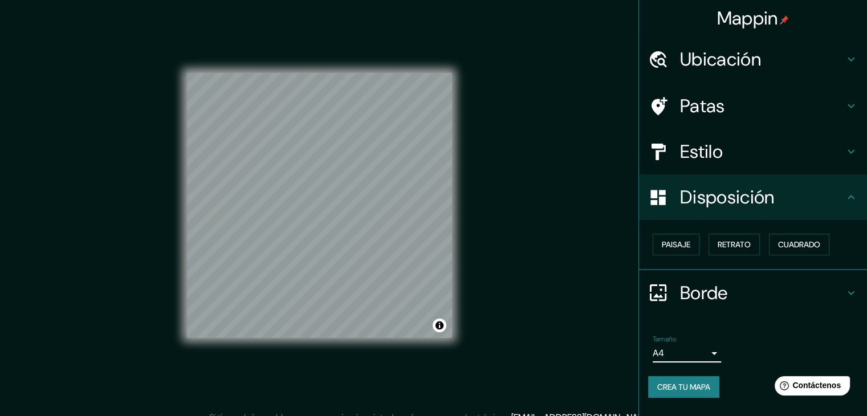
click at [716, 51] on font "Ubicación" at bounding box center [720, 59] width 81 height 24
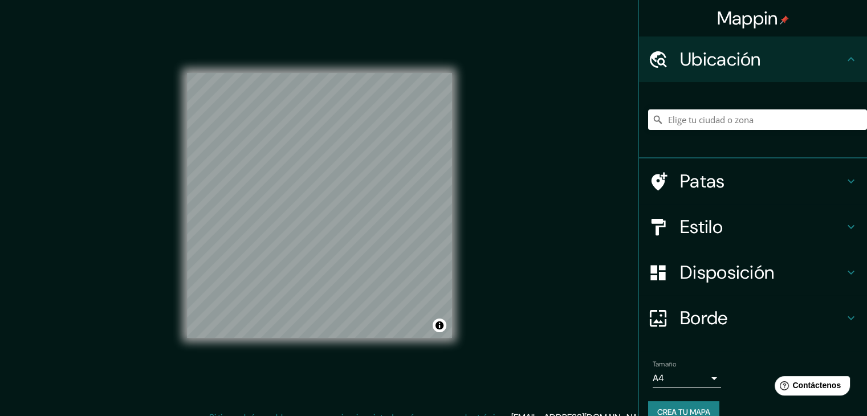
click at [695, 188] on font "Patas" at bounding box center [702, 181] width 45 height 24
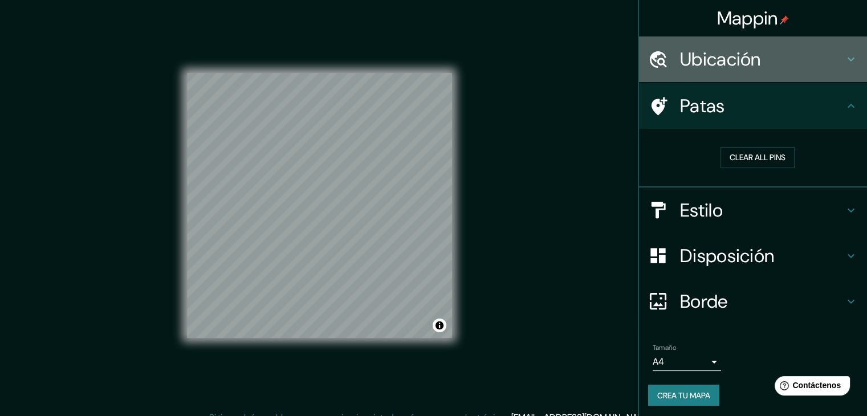
click at [732, 63] on font "Ubicación" at bounding box center [720, 59] width 81 height 24
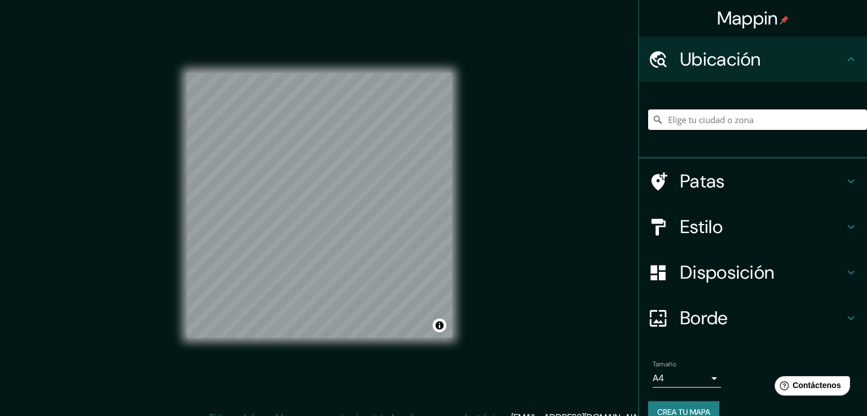
click at [717, 119] on input "Elige tu ciudad o zona" at bounding box center [757, 119] width 219 height 21
click at [699, 129] on input "Elige tu ciudad o zona" at bounding box center [757, 119] width 219 height 21
click at [683, 183] on font "Patas" at bounding box center [702, 181] width 45 height 24
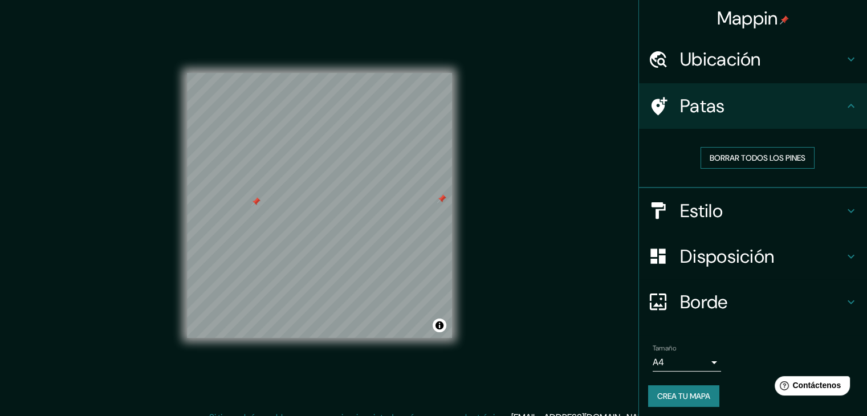
click at [718, 149] on button "Borrar todos los pines" at bounding box center [757, 158] width 114 height 22
click at [700, 153] on button "Borrar todos los pines" at bounding box center [757, 158] width 114 height 22
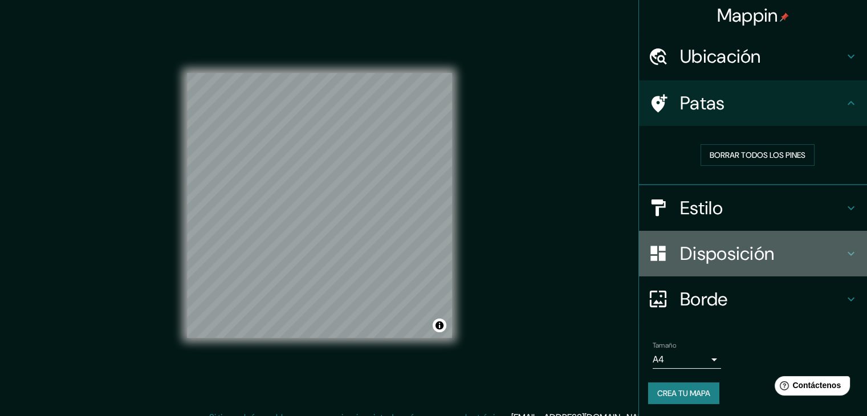
click at [697, 256] on font "Disposición" at bounding box center [727, 254] width 94 height 24
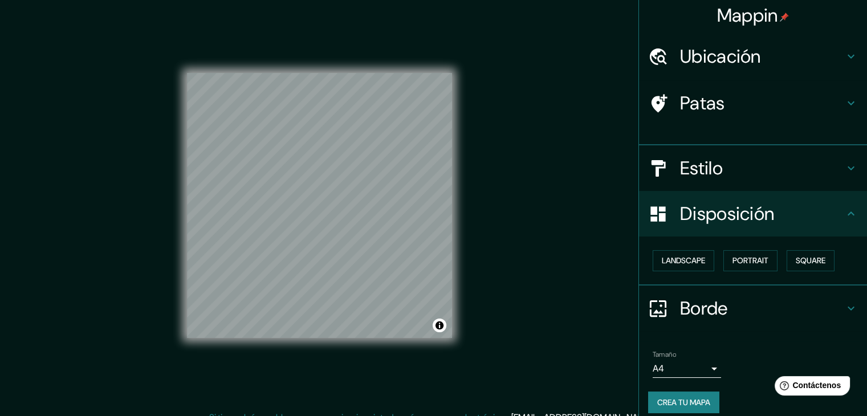
scroll to position [0, 0]
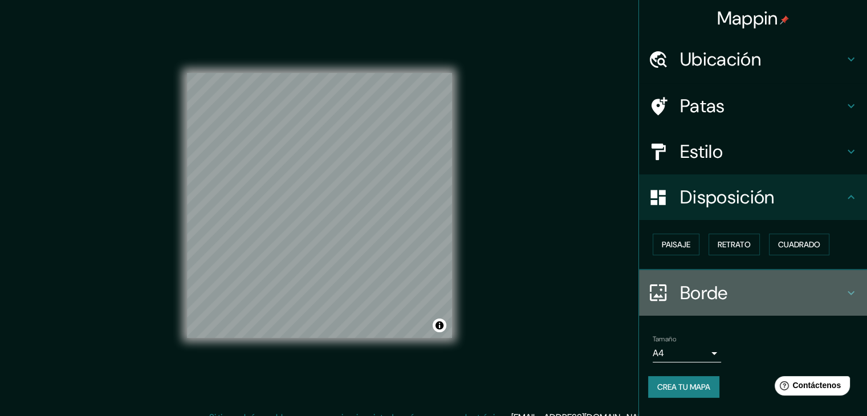
click at [722, 285] on font "Borde" at bounding box center [704, 293] width 48 height 24
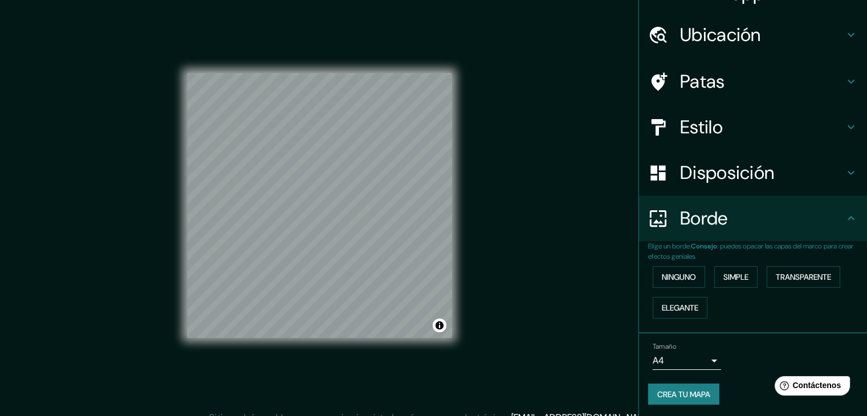
scroll to position [26, 0]
click at [688, 122] on font "Estilo" at bounding box center [701, 126] width 43 height 24
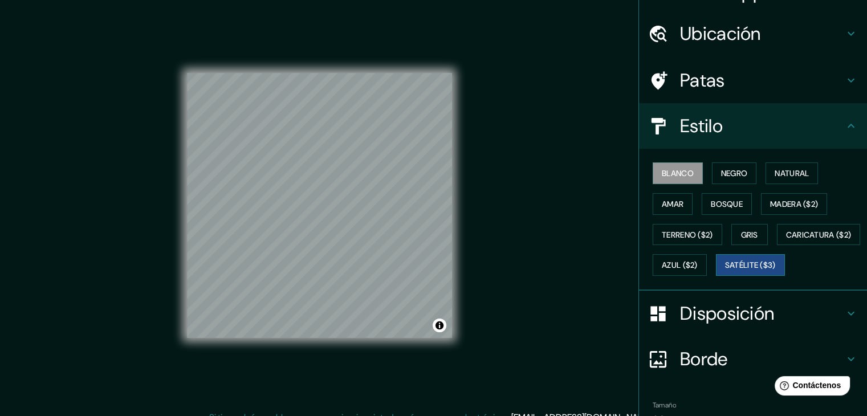
click at [725, 271] on font "Satélite ($3)" at bounding box center [750, 265] width 51 height 10
click at [733, 201] on font "Bosque" at bounding box center [726, 204] width 32 height 10
